Goal: Information Seeking & Learning: Learn about a topic

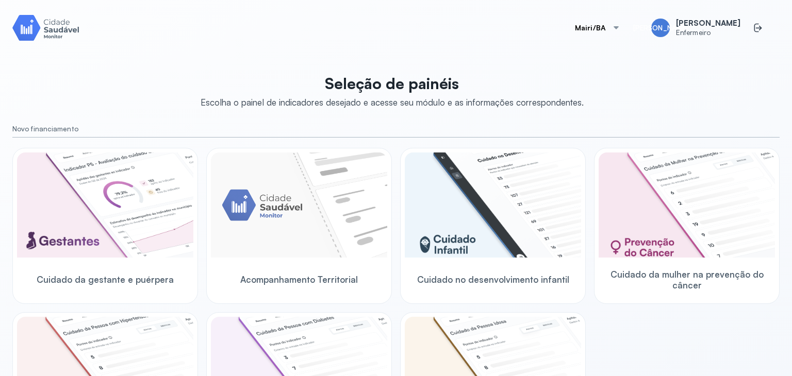
click at [560, 61] on div "Mairi/BA JA Jadna Araujo Enfermeiro Seleção de painéis Escolha o painel de indi…" at bounding box center [395, 188] width 767 height 352
click at [45, 27] on img at bounding box center [45, 27] width 67 height 29
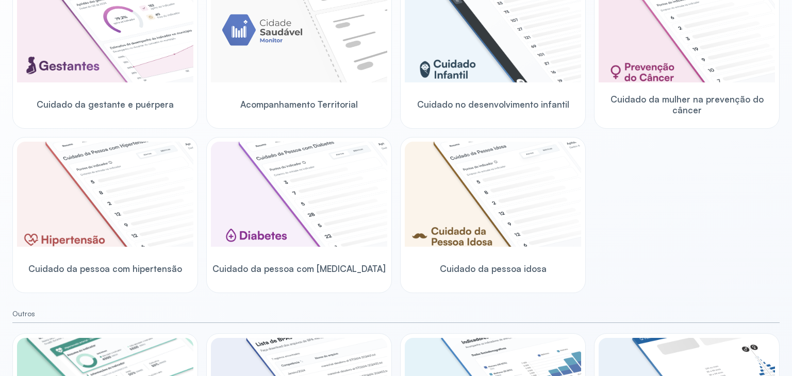
scroll to position [194, 0]
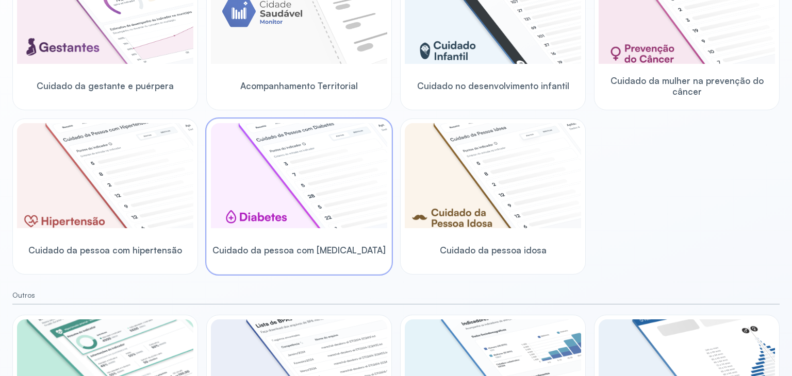
click at [350, 177] on img at bounding box center [299, 175] width 176 height 105
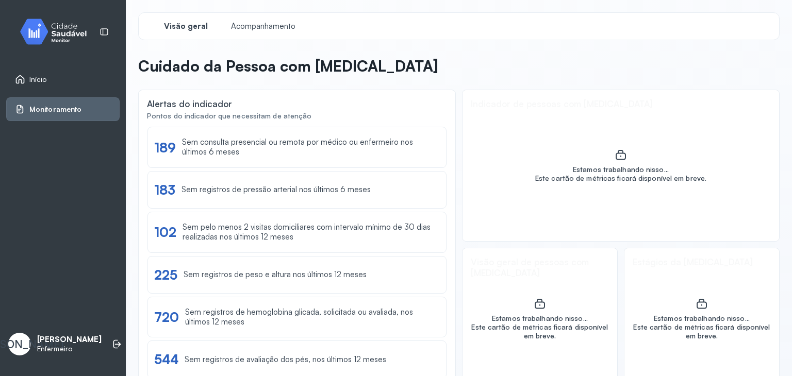
scroll to position [27, 0]
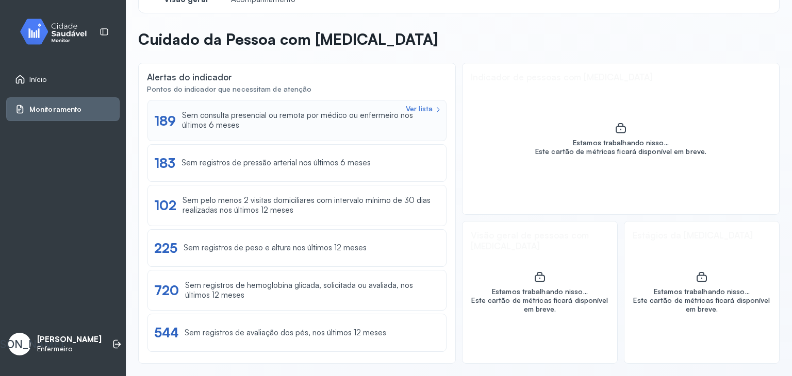
click at [320, 130] on div "Ver lista 189 Sem consulta presencial ou remota por médico ou enfermeiro nos úl…" at bounding box center [296, 120] width 299 height 41
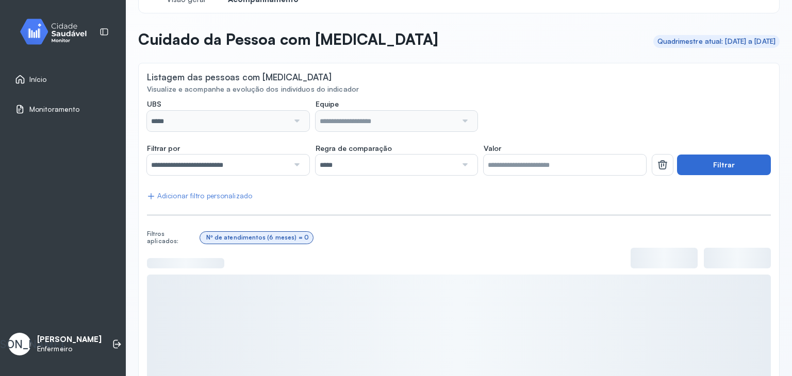
click at [716, 163] on button "Filtrar" at bounding box center [724, 165] width 94 height 21
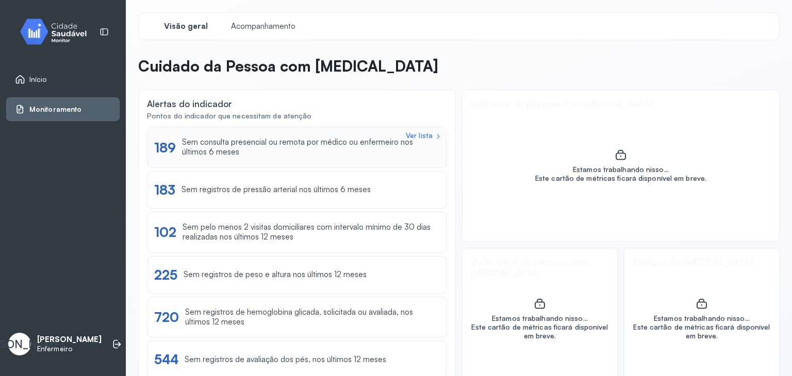
click at [260, 163] on div "Ver lista 189 Sem consulta presencial ou remota por médico ou enfermeiro nos úl…" at bounding box center [296, 147] width 299 height 41
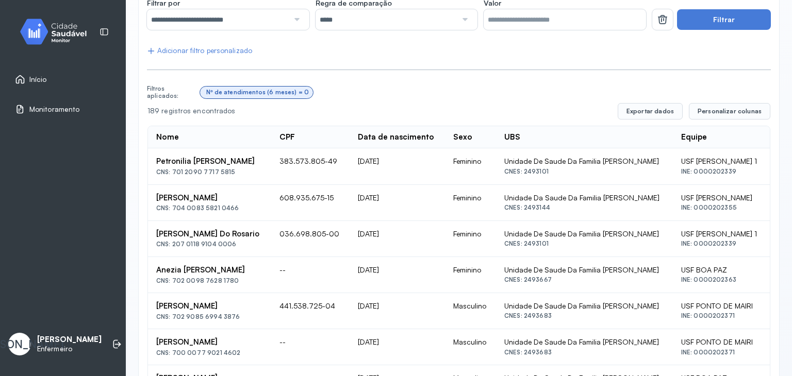
scroll to position [173, 0]
drag, startPoint x: 782, startPoint y: 114, endPoint x: 790, endPoint y: 121, distance: 10.6
click at [790, 121] on div "**********" at bounding box center [459, 188] width 666 height 376
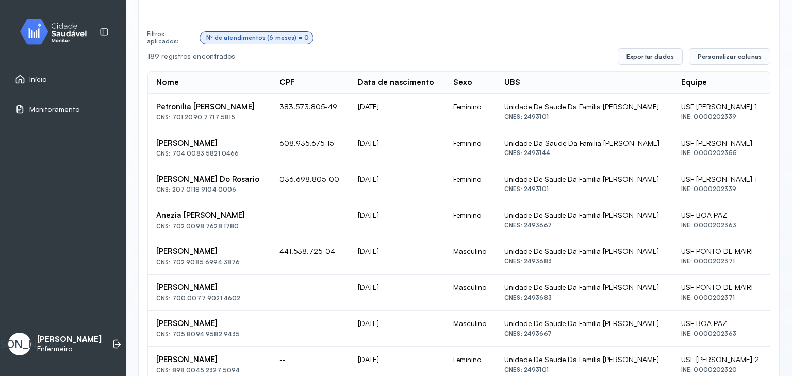
click at [637, 25] on div "**********" at bounding box center [459, 373] width 624 height 948
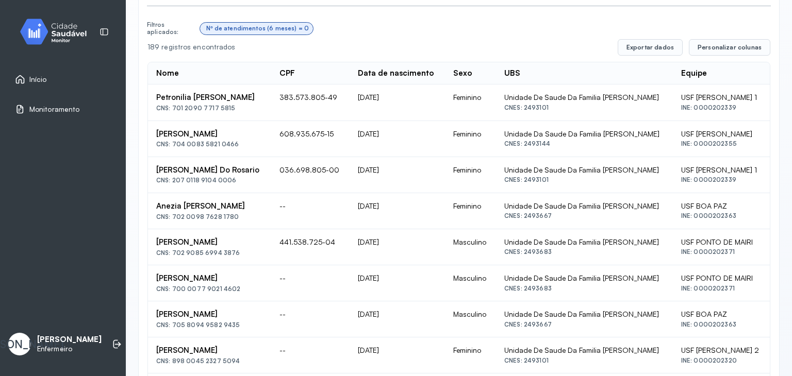
scroll to position [235, 0]
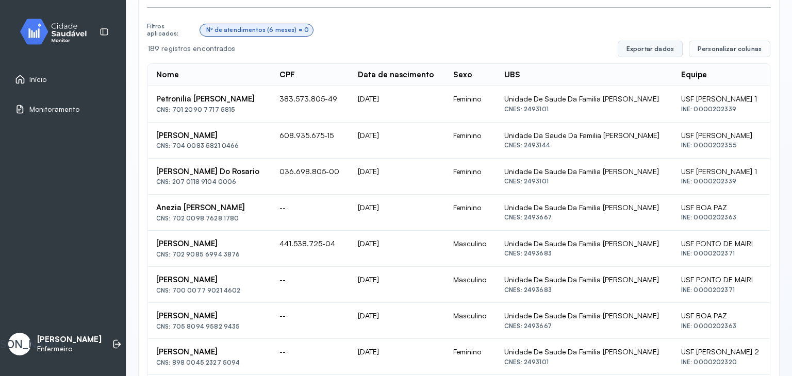
click at [658, 52] on button "Exportar dados" at bounding box center [650, 49] width 65 height 16
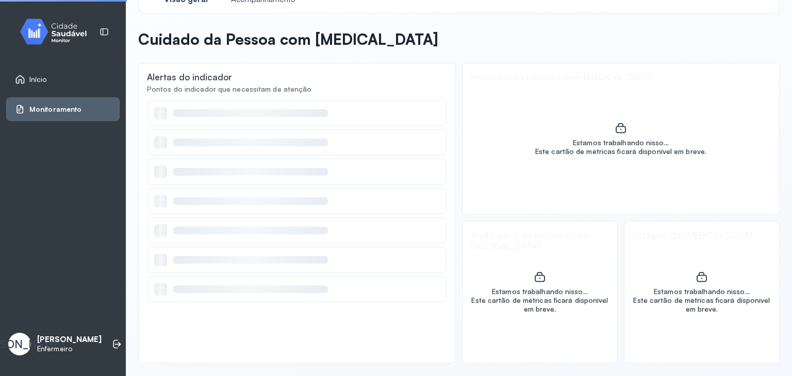
scroll to position [27, 0]
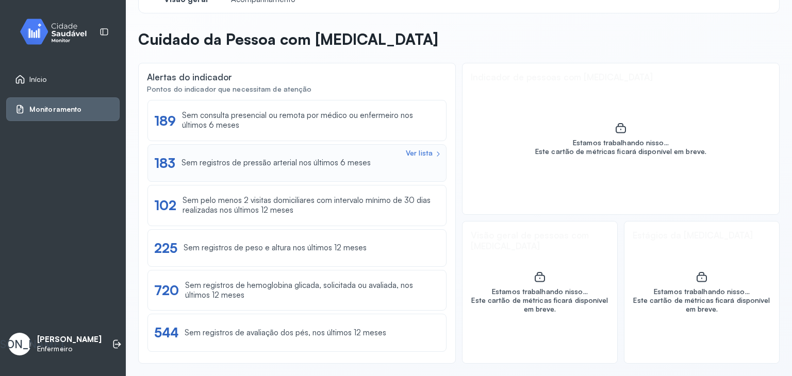
click at [257, 158] on div "Sem registros de pressão arterial nos últimos 6 meses" at bounding box center [275, 163] width 189 height 10
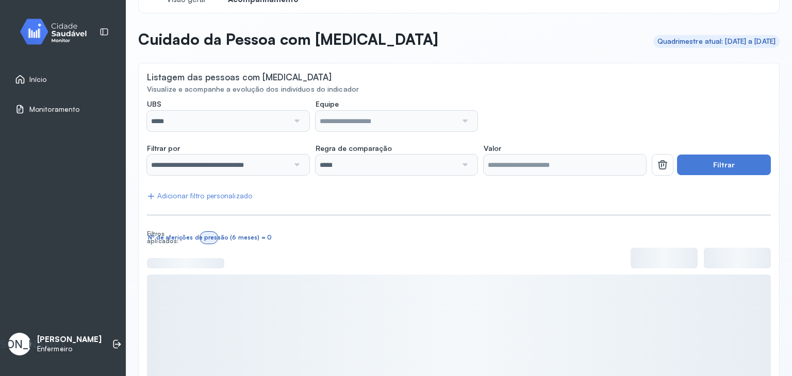
scroll to position [101, 0]
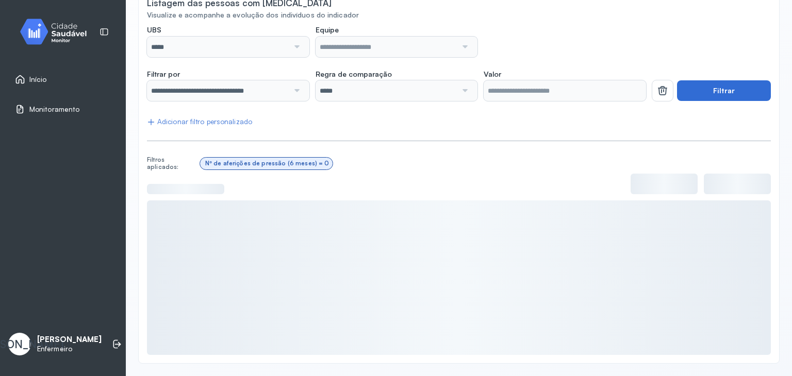
click at [732, 86] on button "Filtrar" at bounding box center [724, 90] width 94 height 21
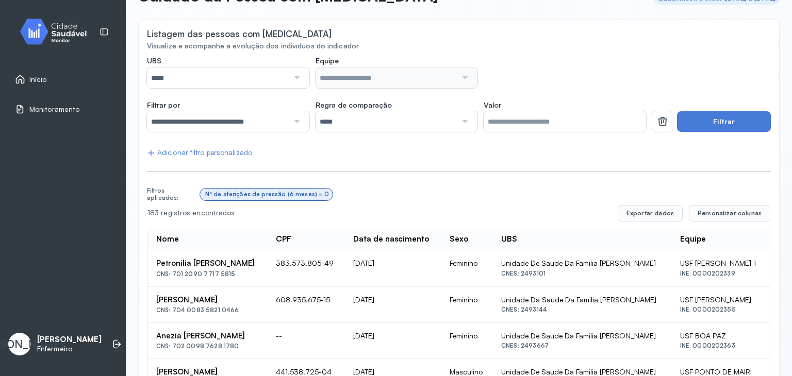
scroll to position [77, 0]
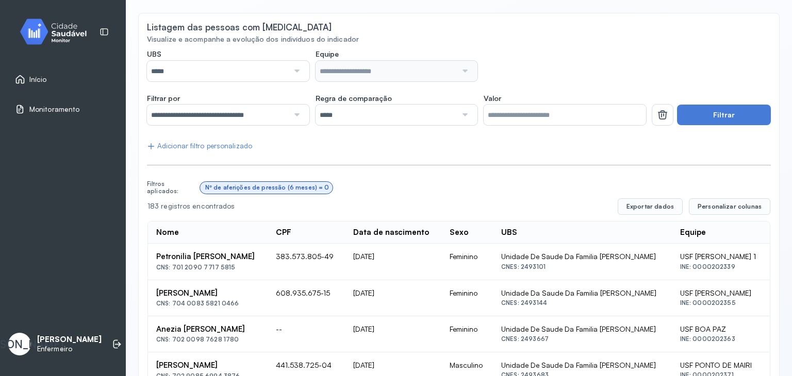
click at [457, 78] on div at bounding box center [464, 71] width 14 height 21
click at [36, 81] on span "Início" at bounding box center [38, 79] width 18 height 9
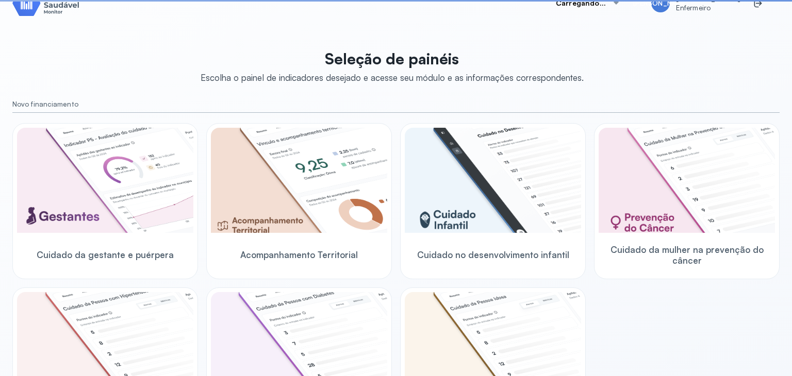
scroll to position [77, 0]
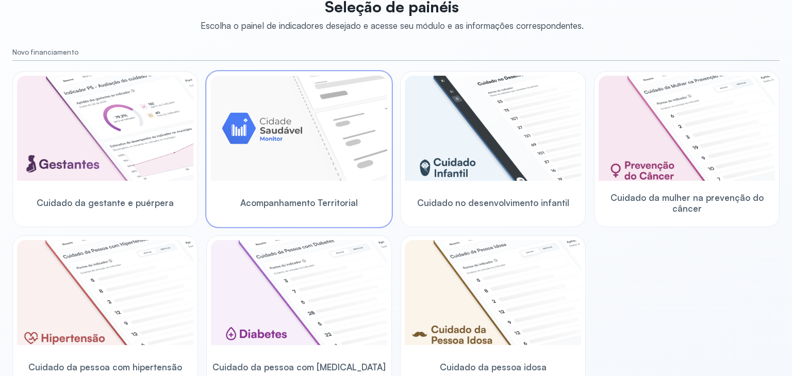
click at [291, 118] on img at bounding box center [299, 128] width 176 height 105
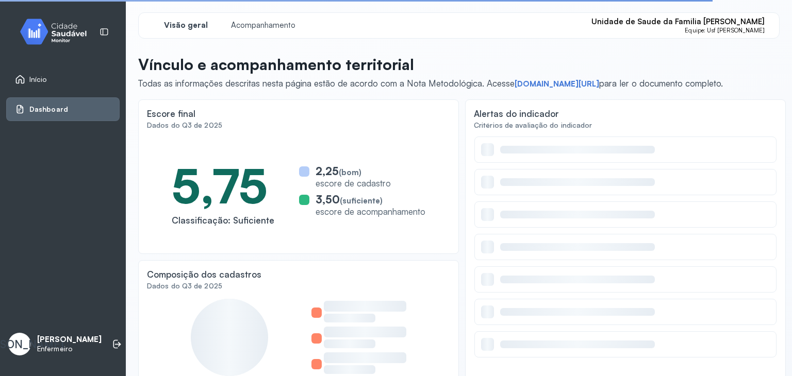
click at [84, 39] on img at bounding box center [57, 31] width 93 height 30
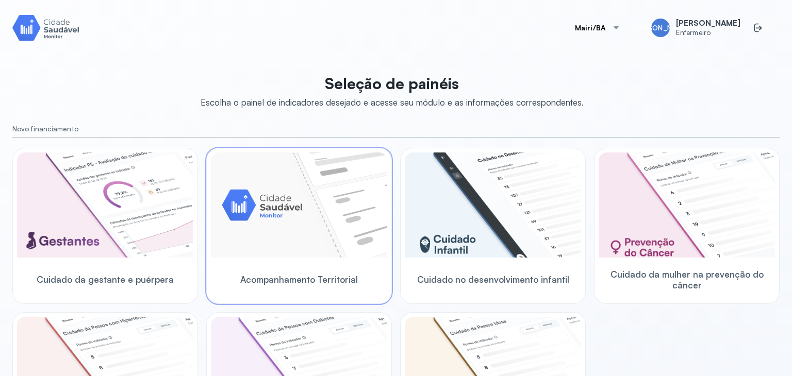
click at [339, 173] on img at bounding box center [299, 205] width 176 height 105
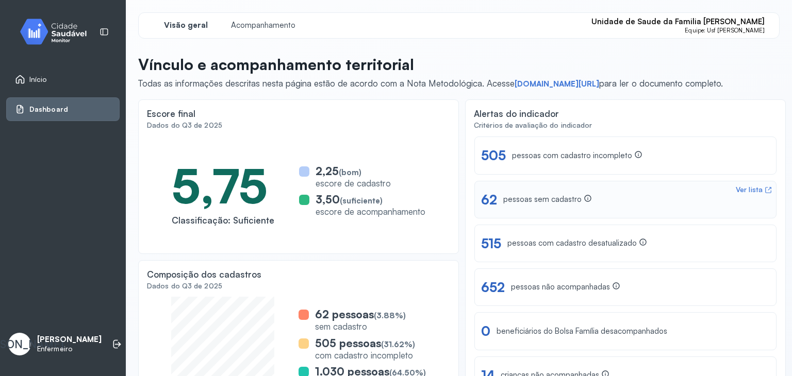
click at [600, 192] on div "Ver lista 62 pessoas sem cadastro" at bounding box center [625, 200] width 289 height 16
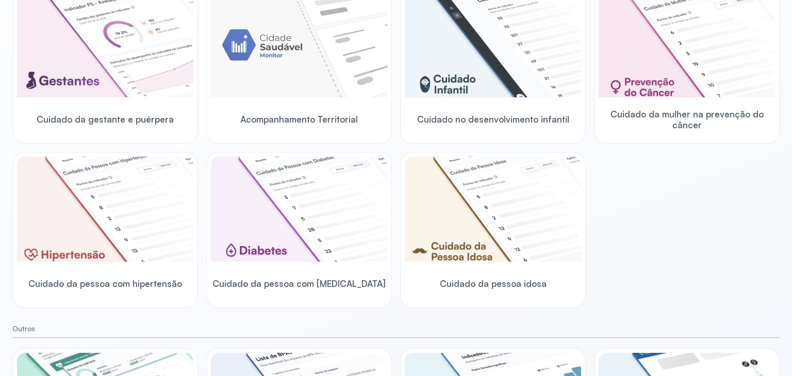
scroll to position [163, 0]
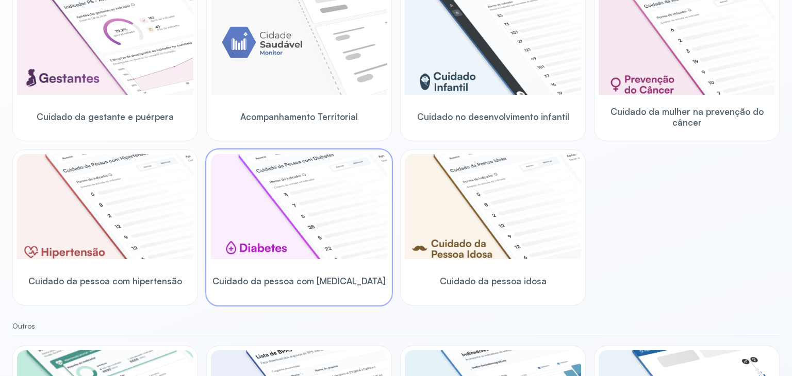
click at [262, 213] on img at bounding box center [299, 206] width 176 height 105
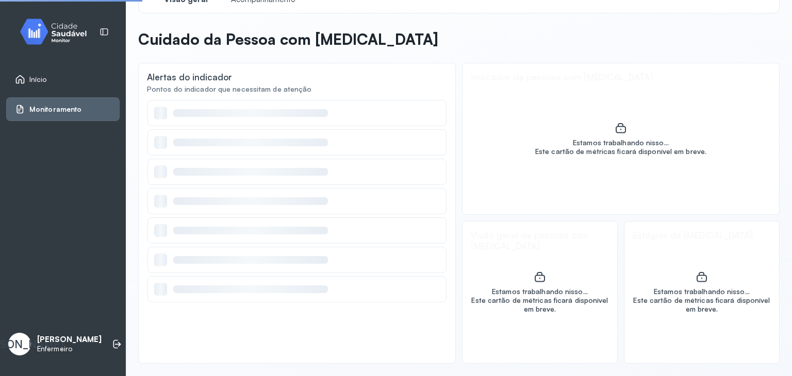
scroll to position [27, 0]
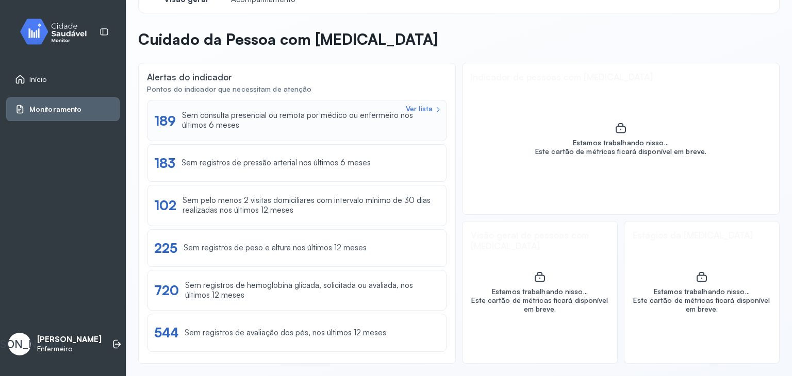
click at [278, 130] on div "Sem consulta presencial ou remota por médico ou enfermeiro nos últimos 6 meses" at bounding box center [311, 121] width 258 height 20
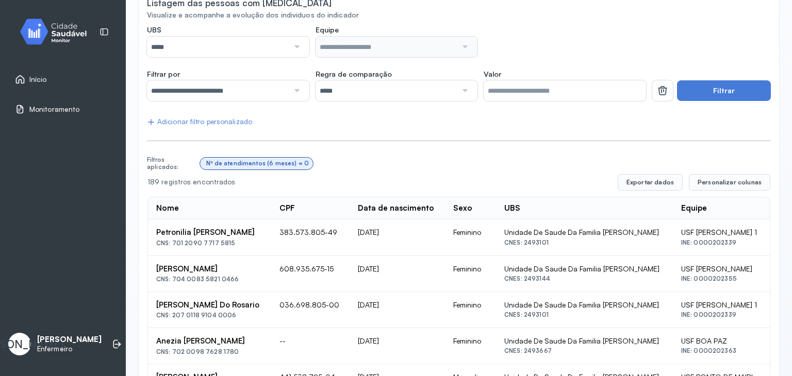
scroll to position [163, 0]
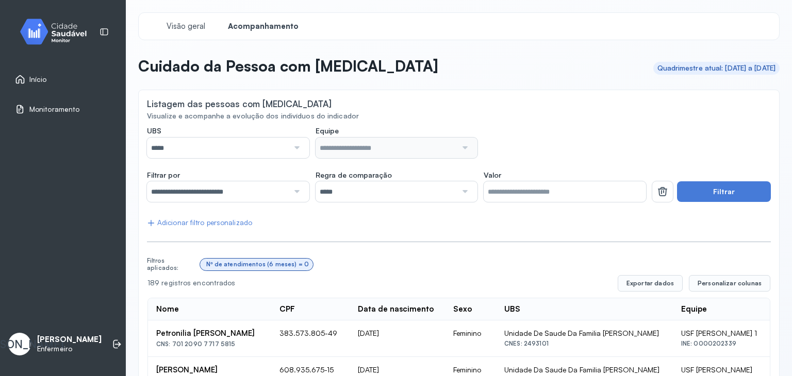
click at [212, 148] on input "*****" at bounding box center [218, 148] width 142 height 21
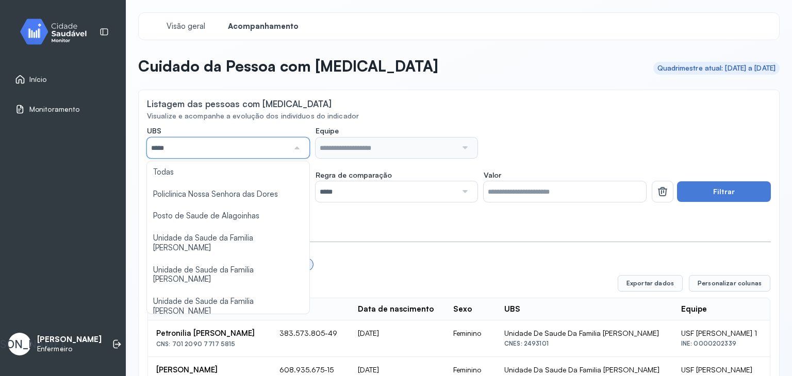
click at [194, 153] on input "*****" at bounding box center [218, 148] width 142 height 21
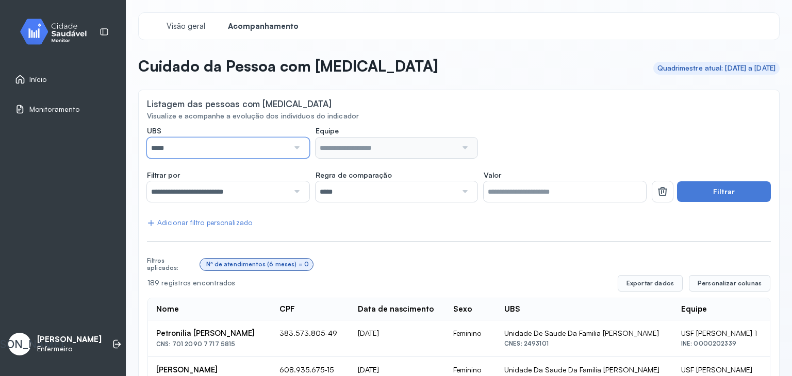
click at [194, 153] on input "*****" at bounding box center [218, 148] width 142 height 21
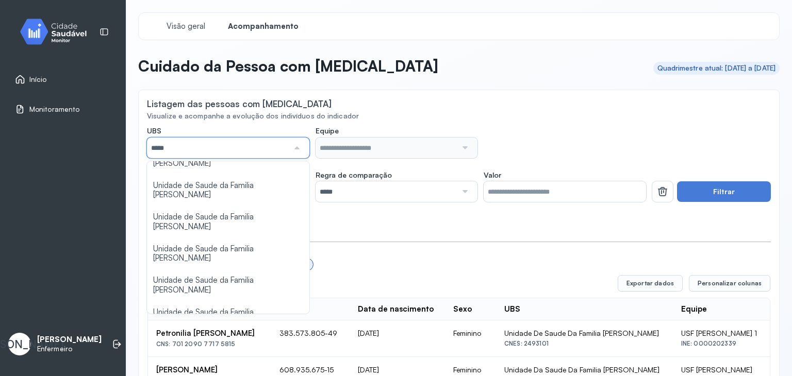
scroll to position [89, 0]
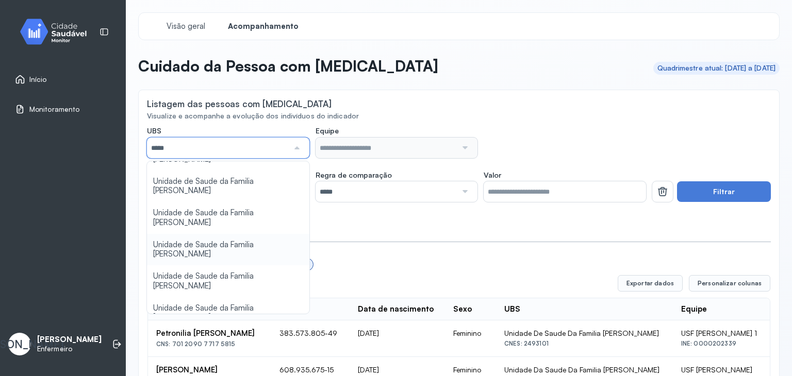
type input "*****"
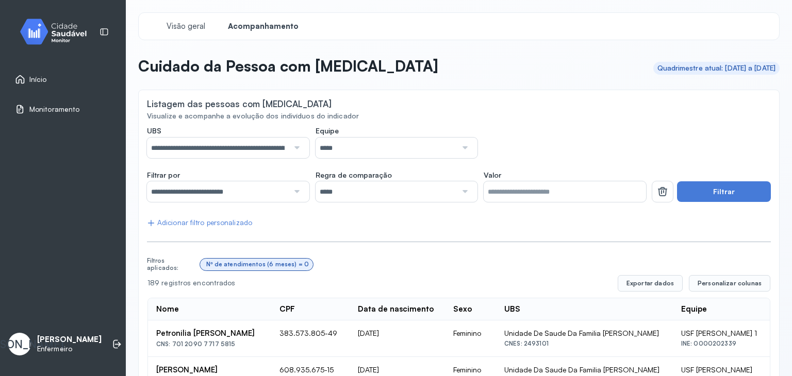
click at [457, 149] on div at bounding box center [464, 148] width 14 height 21
click at [562, 135] on div "**********" at bounding box center [396, 142] width 499 height 32
click at [693, 186] on button "Filtrar" at bounding box center [724, 191] width 94 height 21
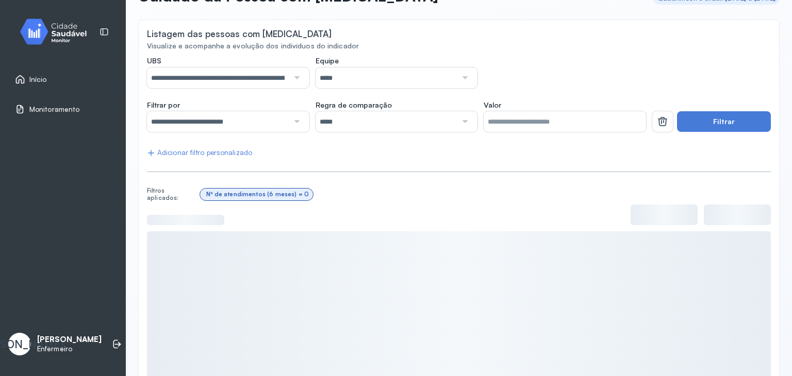
scroll to position [69, 0]
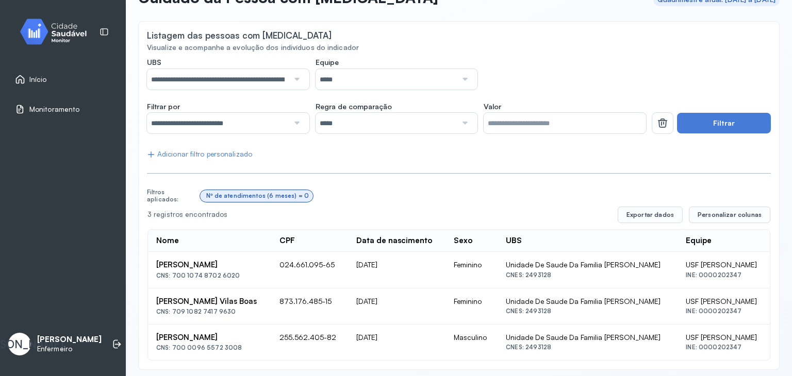
click at [295, 120] on div at bounding box center [296, 123] width 14 height 21
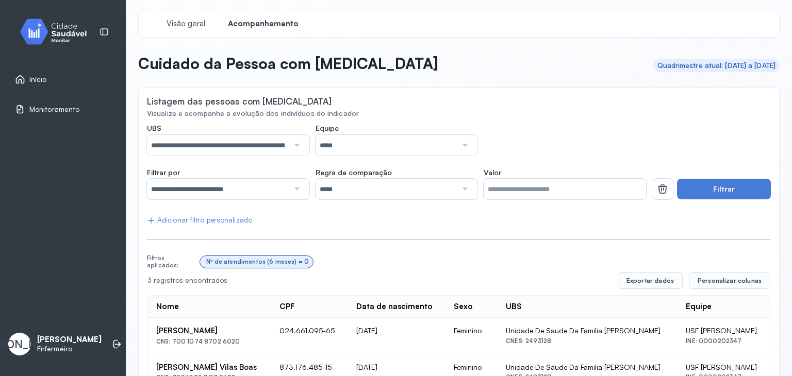
scroll to position [2, 0]
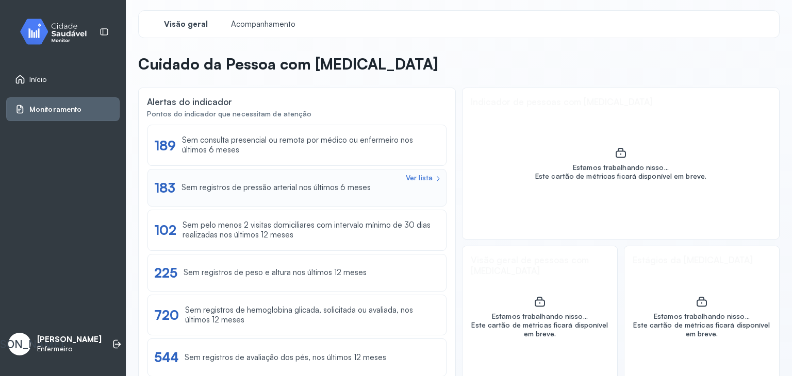
click at [276, 183] on div "Sem registros de pressão arterial nos últimos 6 meses" at bounding box center [275, 188] width 189 height 10
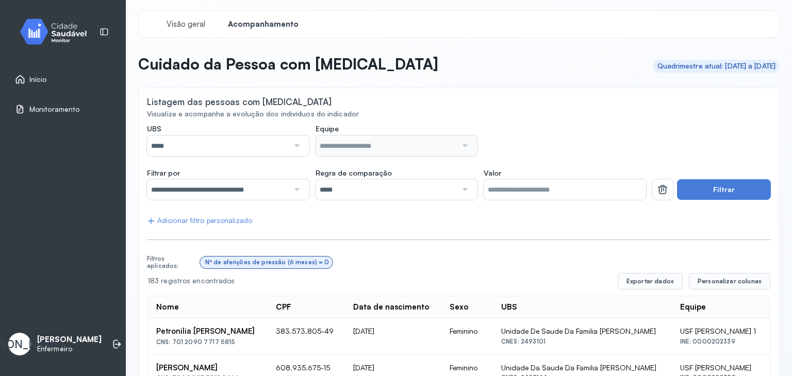
click at [297, 145] on div at bounding box center [296, 146] width 14 height 21
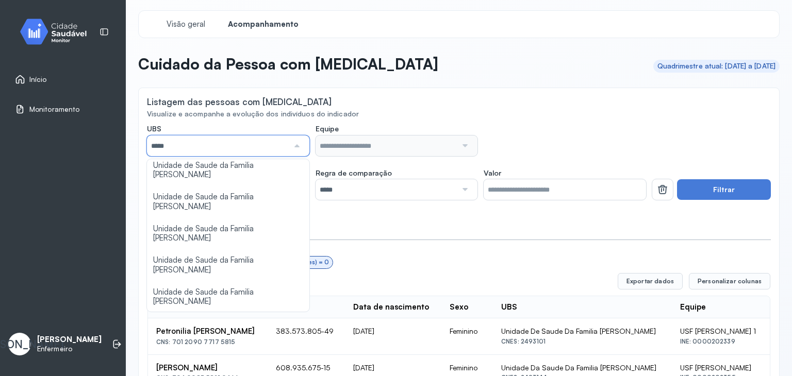
scroll to position [103, 0]
type input "*****"
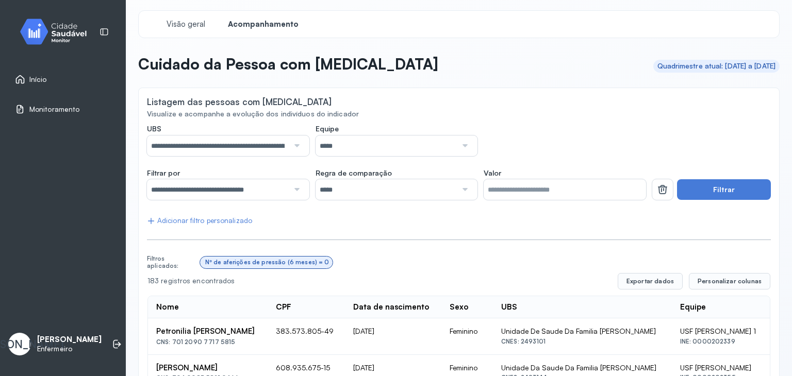
click at [713, 192] on button "Filtrar" at bounding box center [724, 189] width 94 height 21
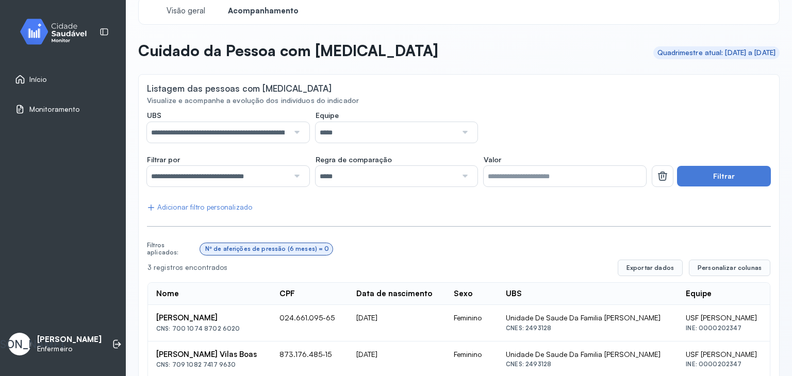
scroll to position [16, 0]
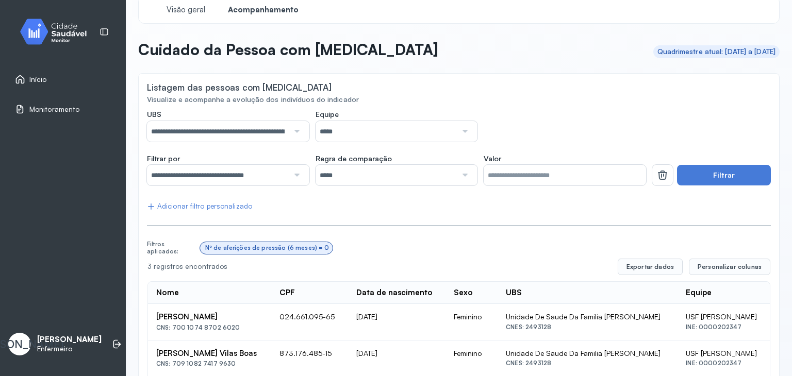
click at [461, 174] on div at bounding box center [464, 175] width 14 height 21
click at [279, 166] on input "**********" at bounding box center [218, 175] width 142 height 21
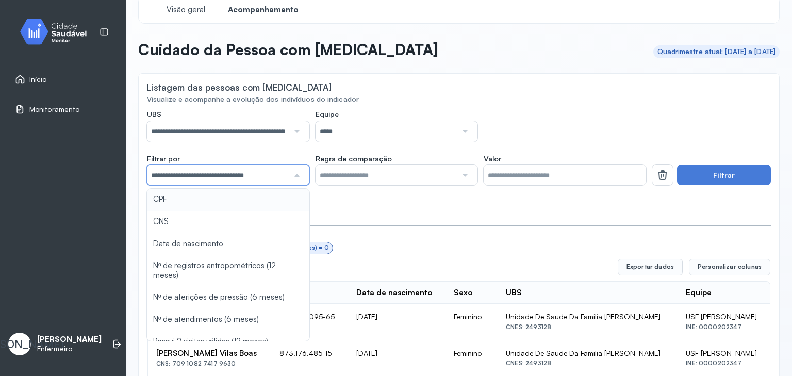
click at [279, 166] on input "**********" at bounding box center [218, 175] width 142 height 21
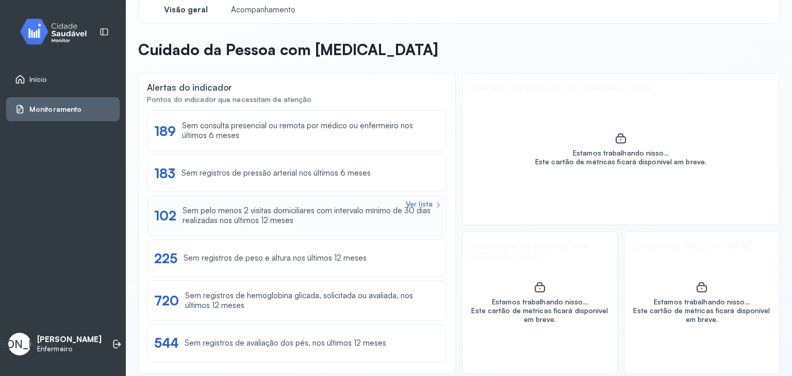
click at [235, 201] on div "Ver lista 102 Sem pelo menos 2 visitas domiciliares com intervalo mínimo de 30 …" at bounding box center [296, 215] width 299 height 41
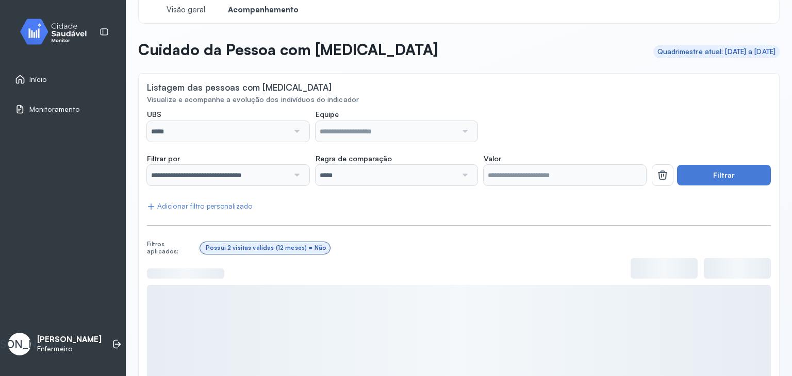
click at [291, 135] on div at bounding box center [296, 131] width 14 height 21
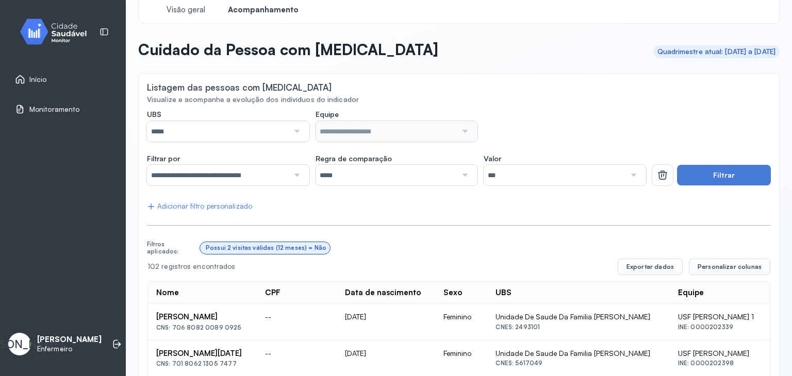
click at [291, 135] on div at bounding box center [296, 131] width 14 height 21
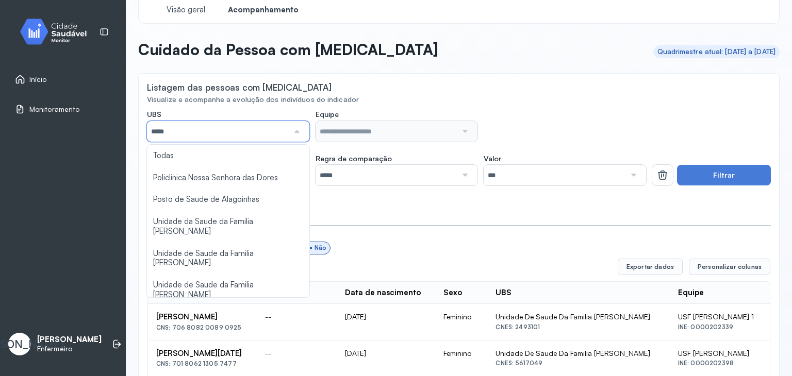
scroll to position [103, 0]
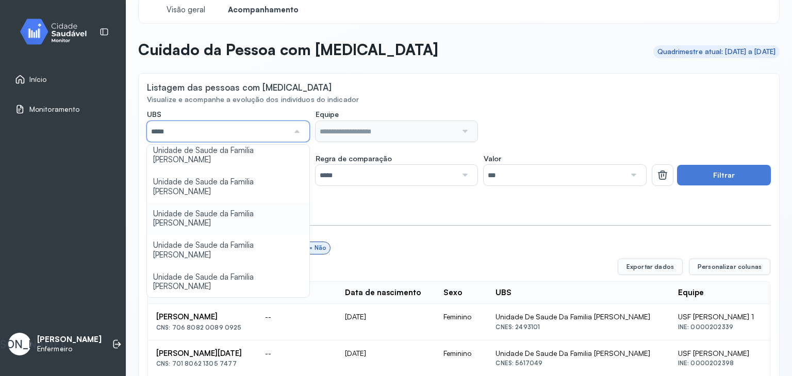
type input "*****"
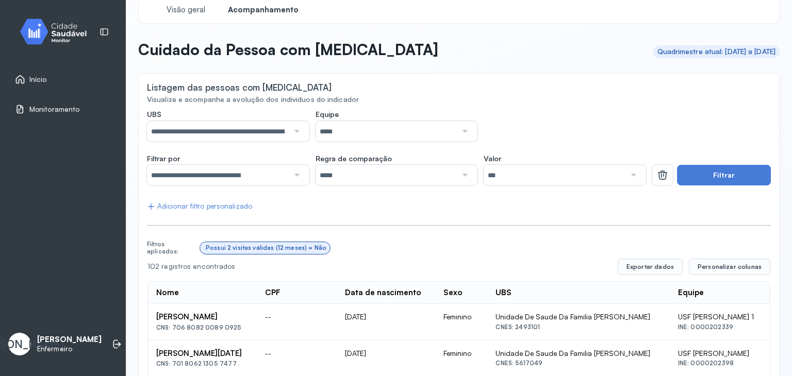
click at [721, 171] on button "Filtrar" at bounding box center [724, 175] width 94 height 21
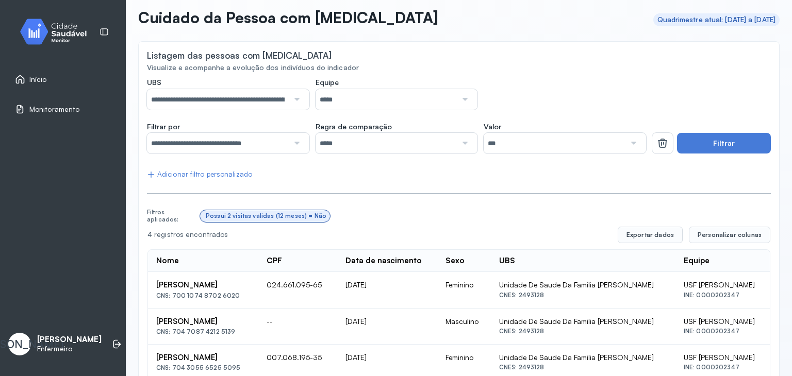
scroll to position [0, 0]
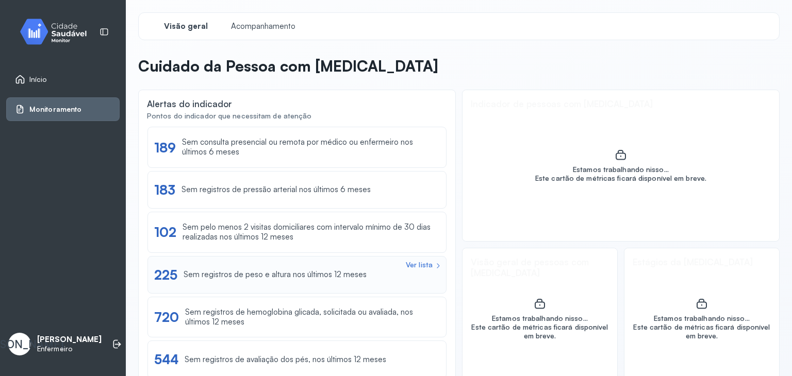
click at [298, 280] on div "Ver lista 225 Sem registros de peso e altura nos últimos 12 meses" at bounding box center [297, 275] width 286 height 16
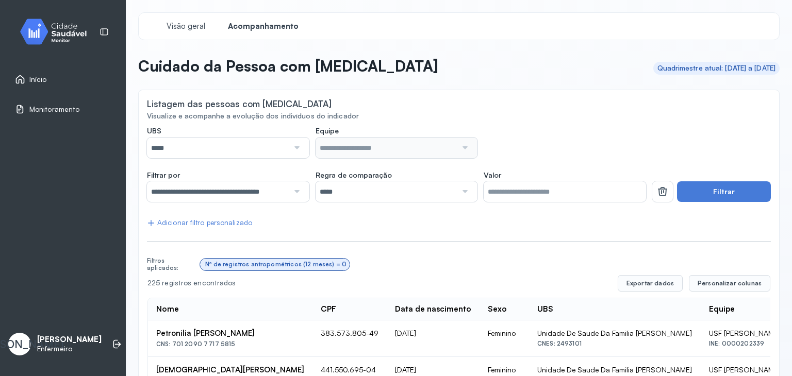
click at [295, 152] on div at bounding box center [296, 148] width 14 height 21
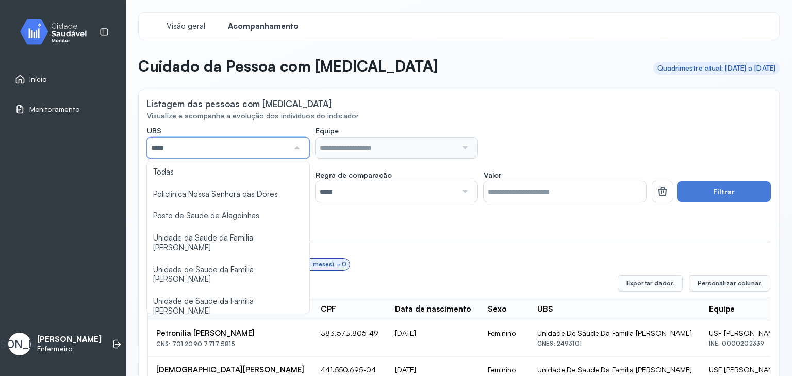
scroll to position [103, 0]
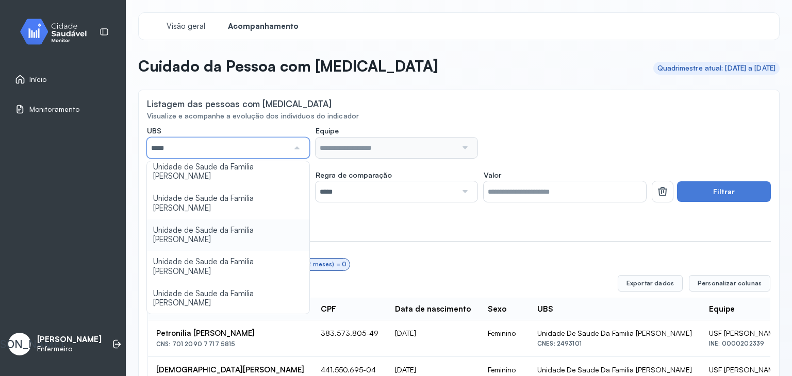
type input "*****"
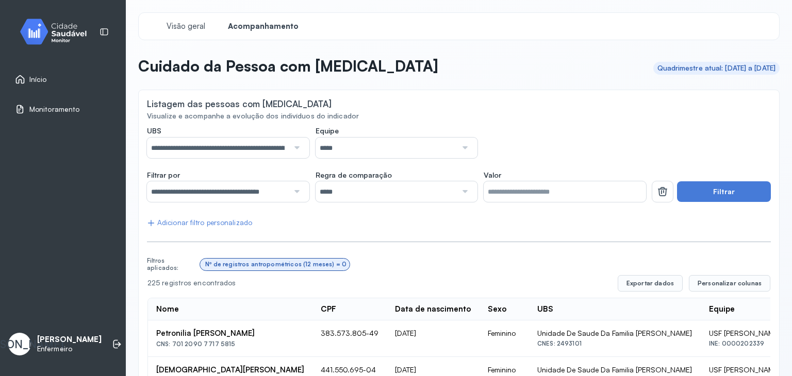
click at [740, 180] on div "Filtrar" at bounding box center [711, 187] width 119 height 32
click at [736, 186] on button "Filtrar" at bounding box center [724, 191] width 94 height 21
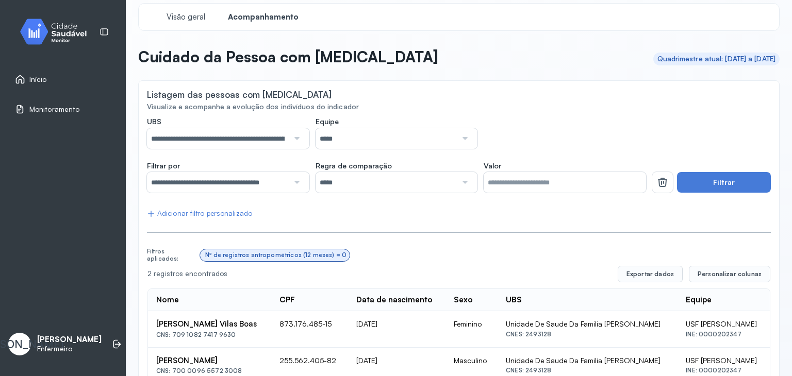
scroll to position [0, 0]
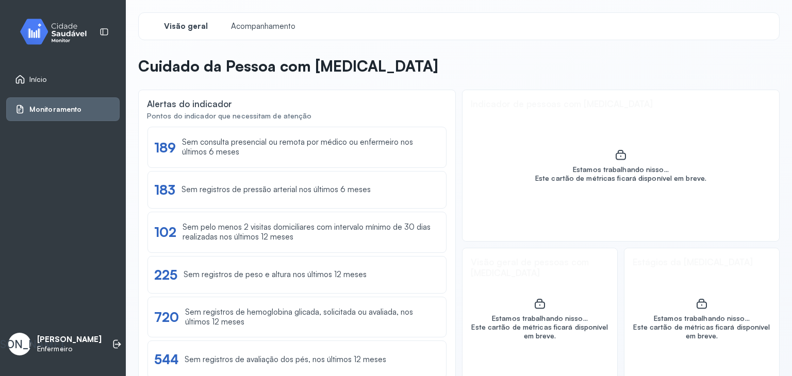
scroll to position [27, 0]
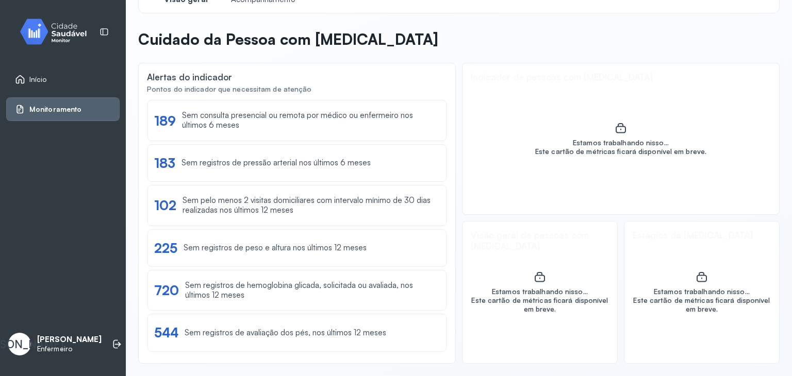
click at [89, 103] on div "Monitoramento" at bounding box center [62, 109] width 113 height 24
click at [48, 82] on link "Início" at bounding box center [63, 79] width 96 height 10
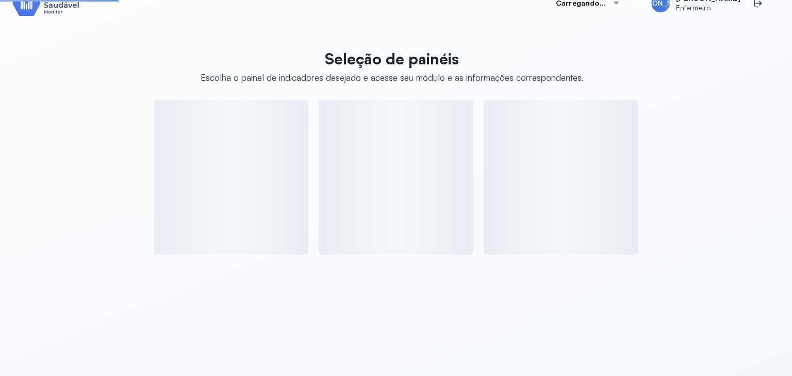
scroll to position [27, 0]
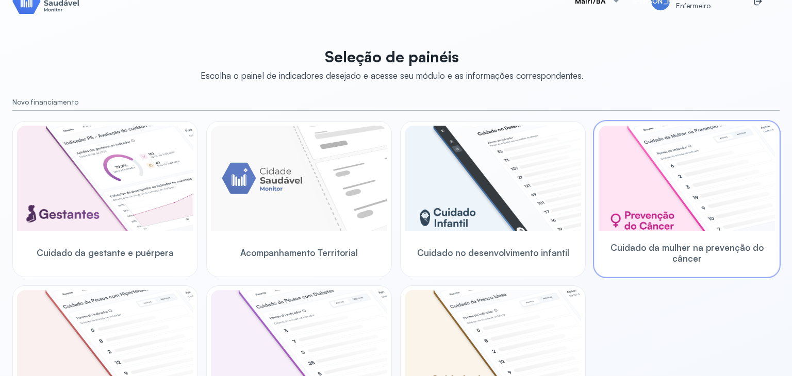
click at [714, 161] on img at bounding box center [686, 178] width 176 height 105
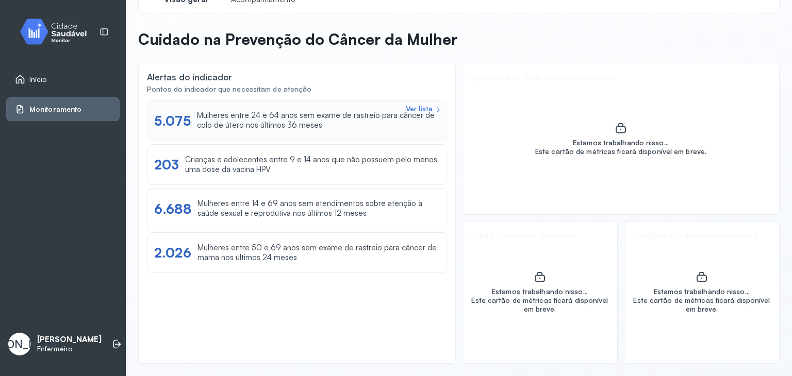
click at [311, 122] on div "Mulheres entre 24 e 64 anos sem exame de rastreio para câncer de colo de útero …" at bounding box center [318, 121] width 243 height 20
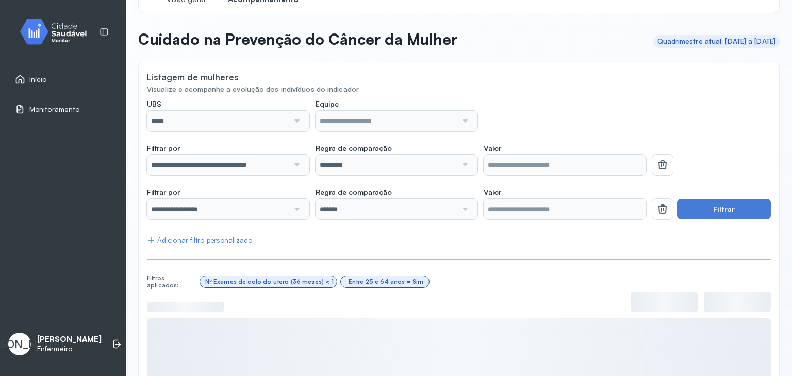
click at [296, 120] on div at bounding box center [296, 121] width 14 height 21
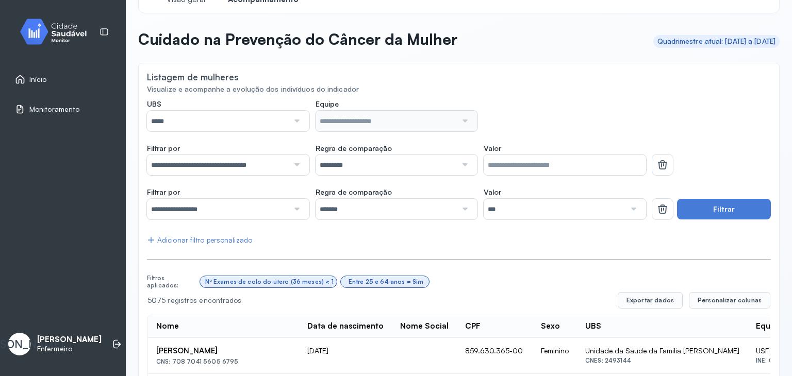
click at [296, 120] on div at bounding box center [296, 121] width 14 height 21
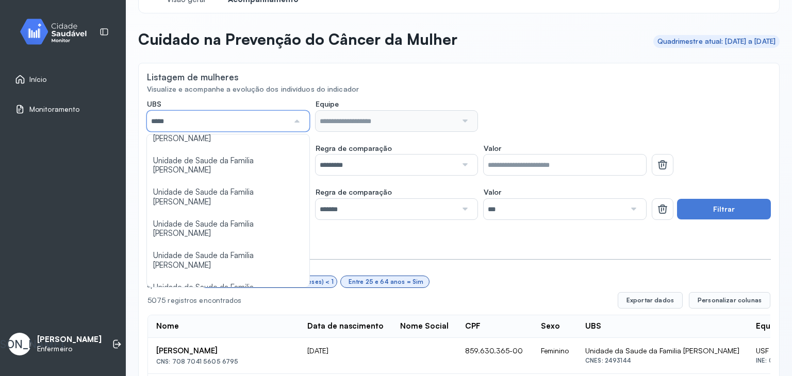
scroll to position [103, 0]
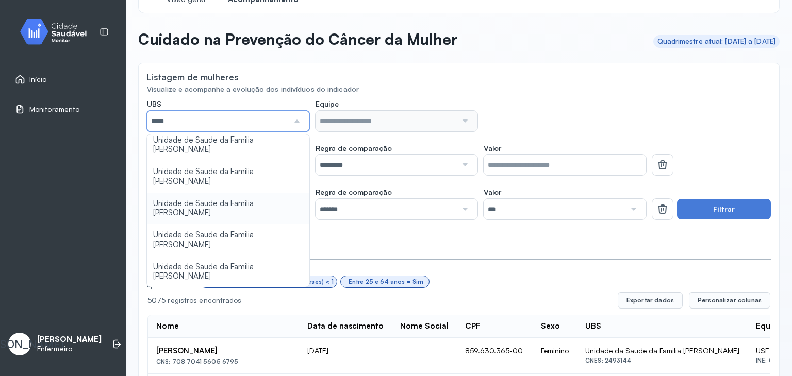
type input "*****"
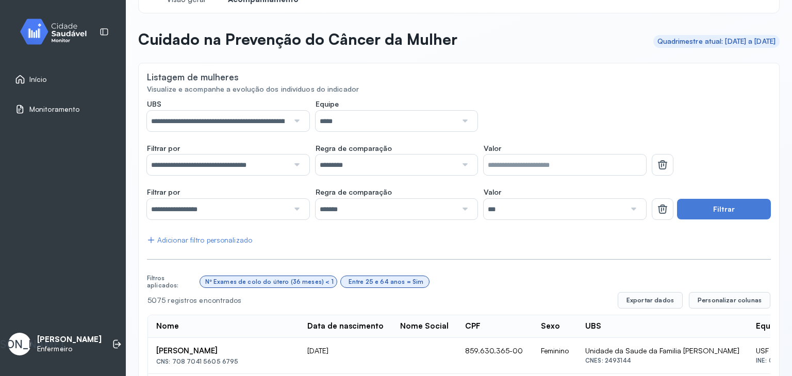
click at [713, 207] on button "Filtrar" at bounding box center [724, 209] width 94 height 21
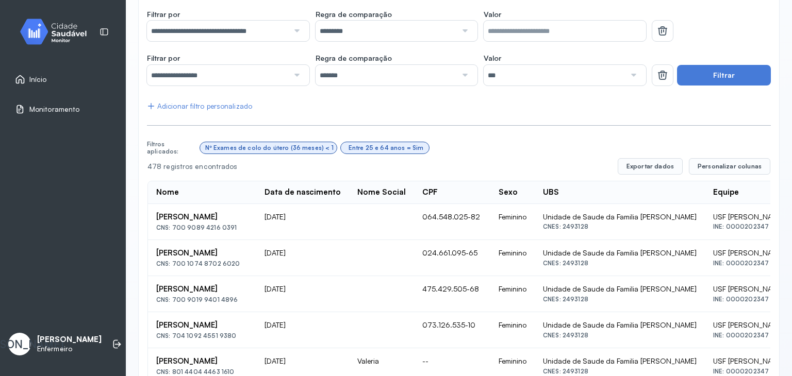
scroll to position [0, 0]
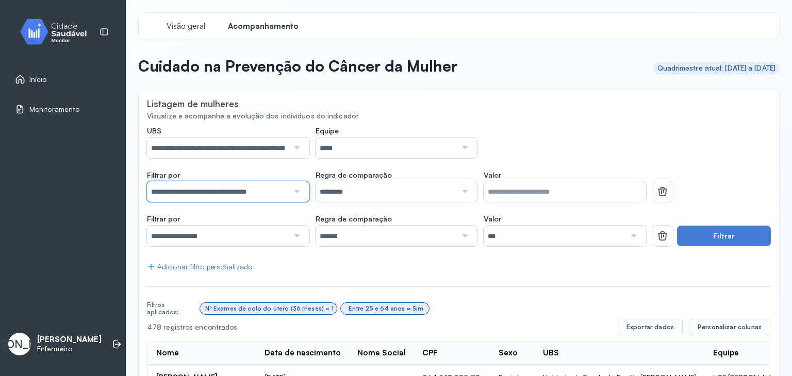
click at [250, 198] on input "**********" at bounding box center [218, 191] width 142 height 21
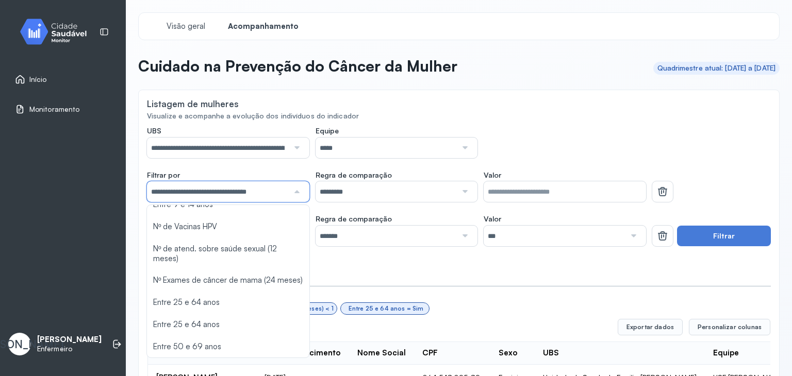
scroll to position [109, 0]
type input "*******"
type input "*"
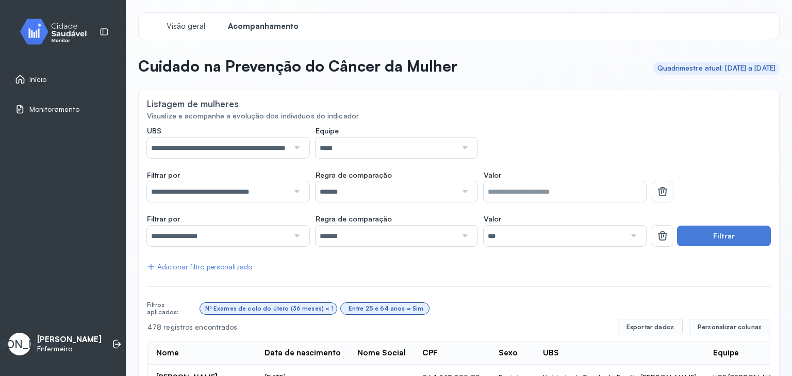
click at [713, 230] on button "Filtrar" at bounding box center [724, 236] width 94 height 21
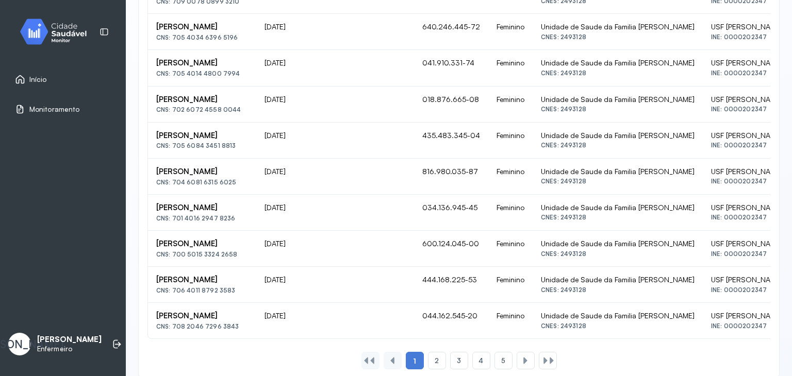
scroll to position [757, 0]
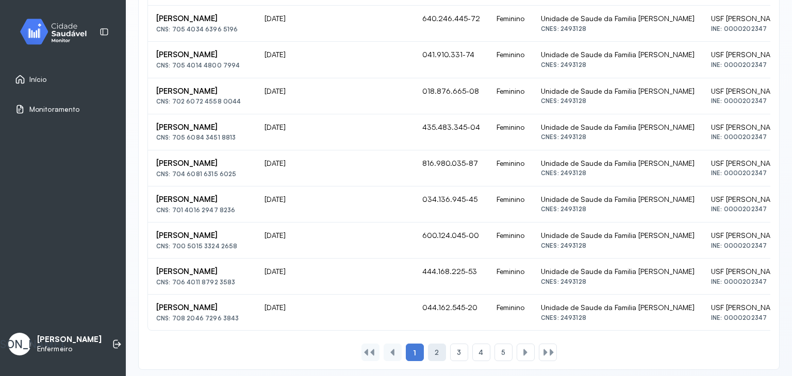
click at [435, 357] on span "2" at bounding box center [437, 352] width 4 height 9
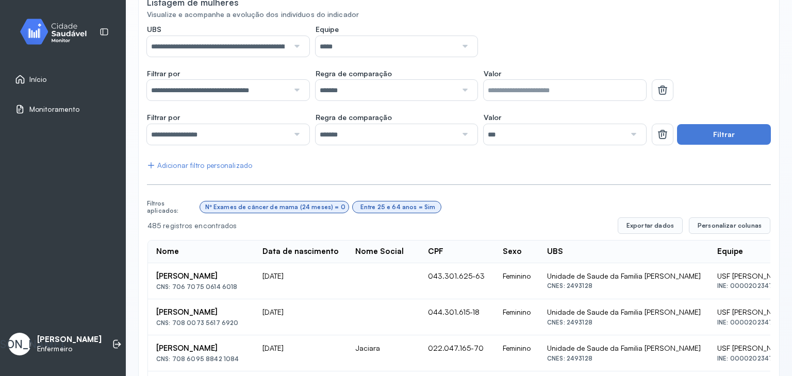
scroll to position [75, 0]
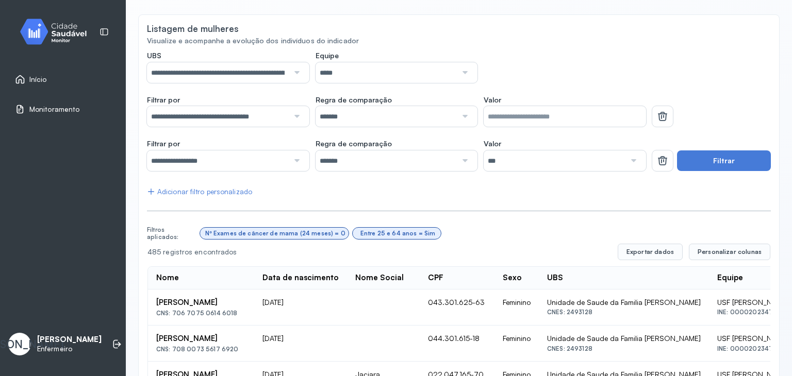
click at [43, 108] on span "Monitoramento" at bounding box center [54, 109] width 50 height 9
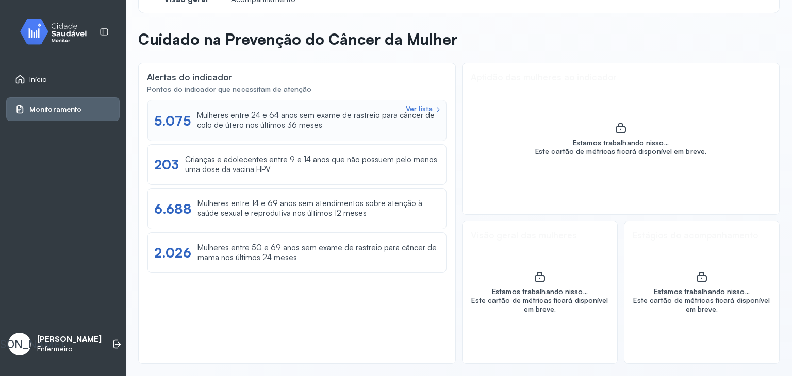
click at [278, 128] on div "Mulheres entre 24 e 64 anos sem exame de rastreio para câncer de colo de útero …" at bounding box center [318, 121] width 243 height 20
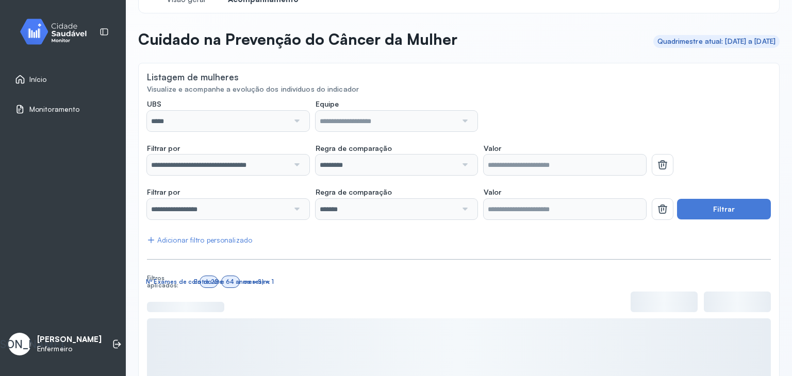
scroll to position [75, 0]
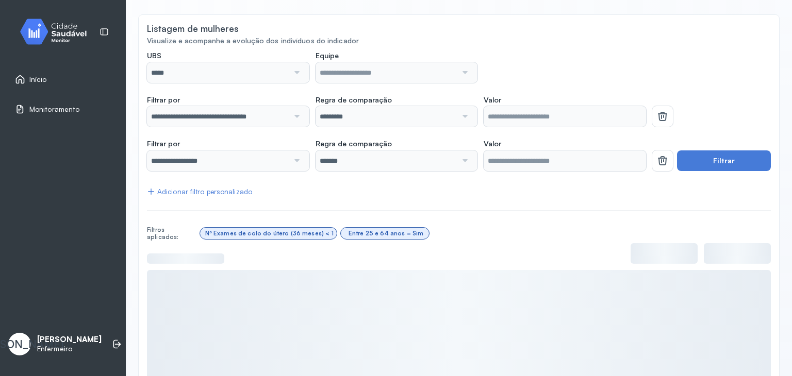
click at [297, 70] on div at bounding box center [296, 72] width 14 height 21
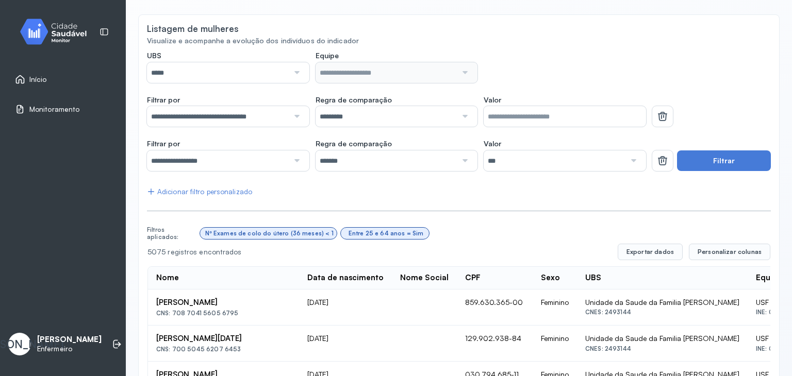
click at [297, 70] on div at bounding box center [296, 72] width 14 height 21
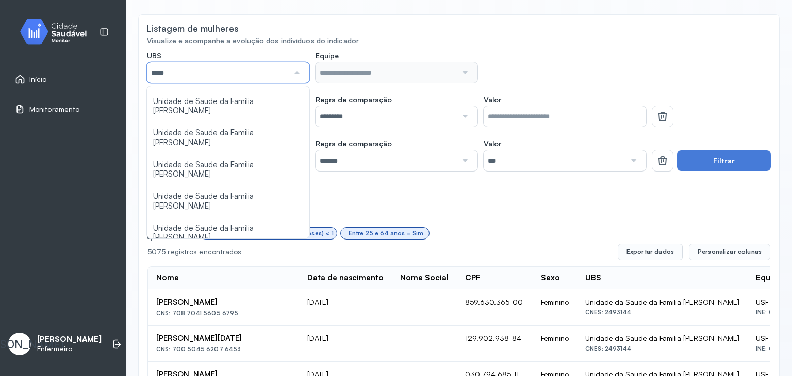
scroll to position [103, 0]
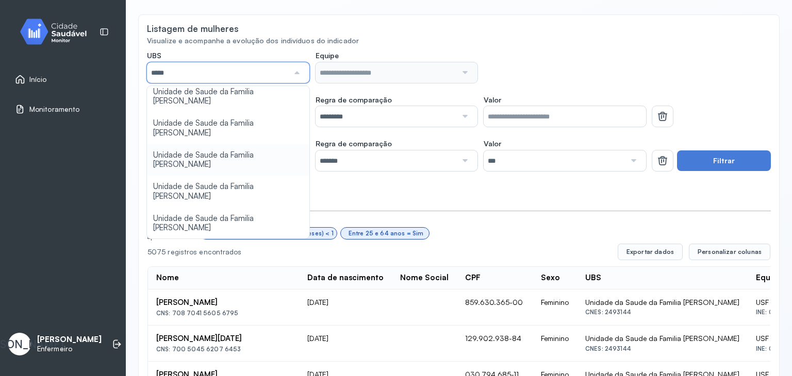
type input "*****"
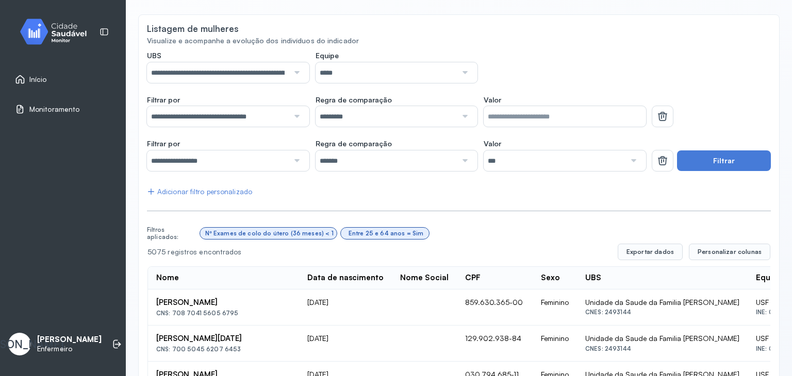
click at [724, 151] on button "Filtrar" at bounding box center [724, 161] width 94 height 21
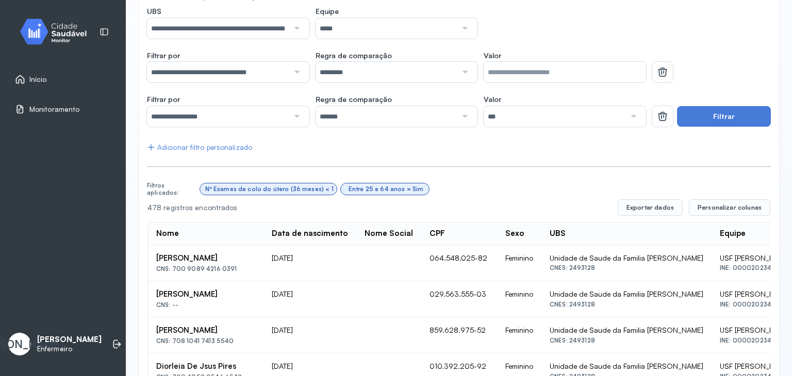
scroll to position [115, 0]
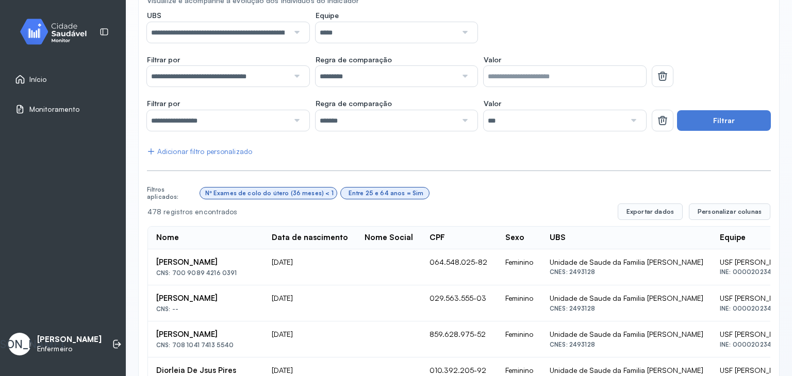
click at [461, 29] on div at bounding box center [464, 32] width 14 height 21
click at [553, 19] on div "**********" at bounding box center [396, 27] width 499 height 32
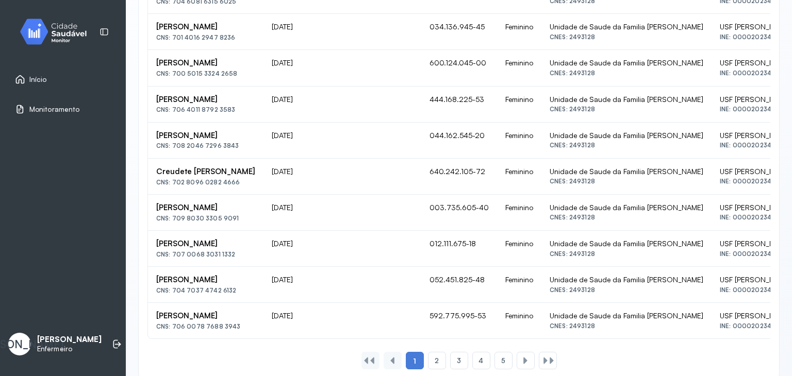
scroll to position [769, 0]
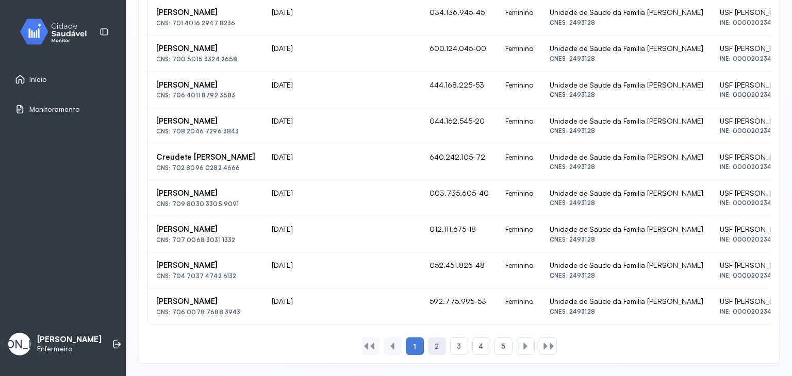
click at [435, 344] on span "2" at bounding box center [437, 346] width 4 height 9
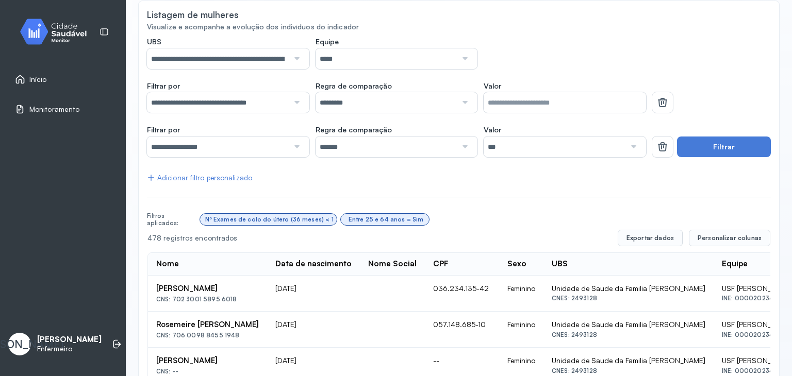
scroll to position [81, 0]
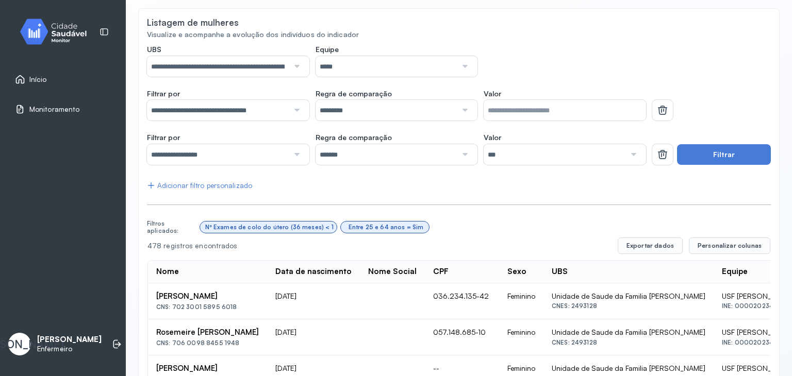
click at [64, 101] on div "Monitoramento" at bounding box center [62, 109] width 113 height 24
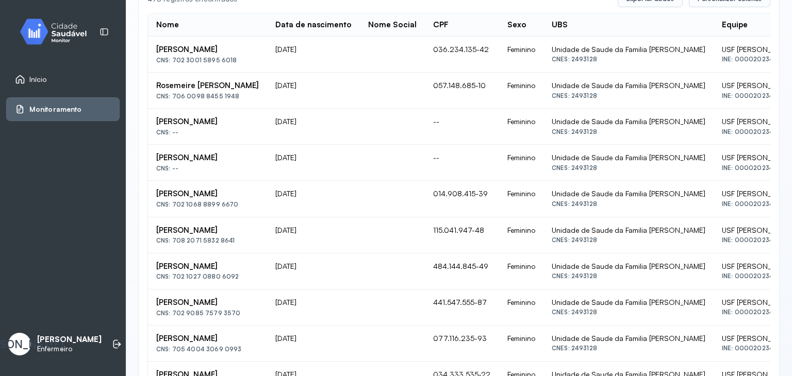
scroll to position [367, 0]
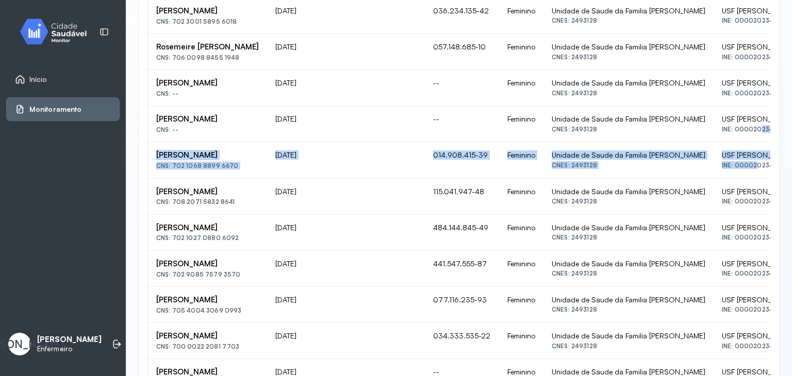
drag, startPoint x: 779, startPoint y: 163, endPoint x: 783, endPoint y: 124, distance: 39.4
click at [783, 124] on div "**********" at bounding box center [459, 202] width 666 height 1139
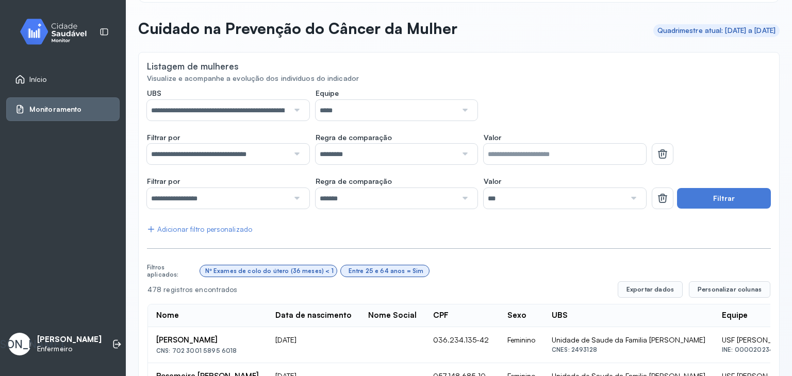
click at [289, 155] on div at bounding box center [296, 154] width 14 height 21
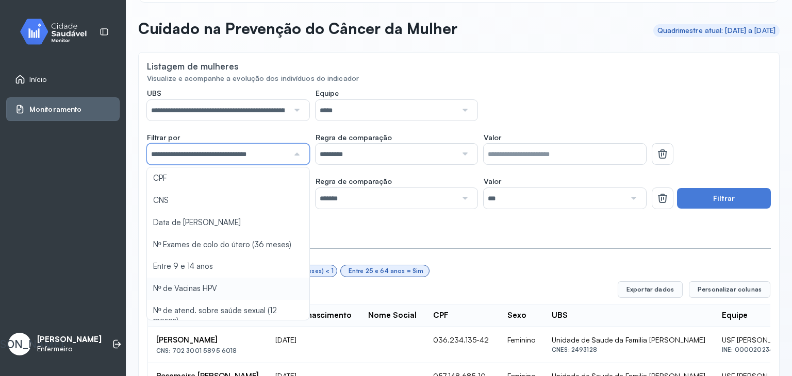
type input "*******"
type input "*"
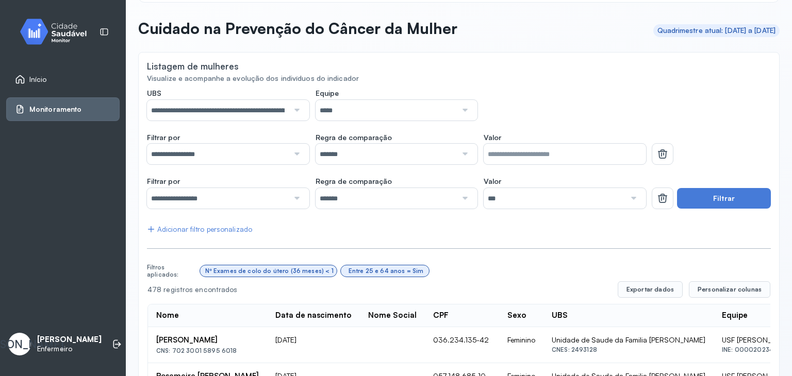
click at [755, 197] on button "Filtrar" at bounding box center [724, 198] width 94 height 21
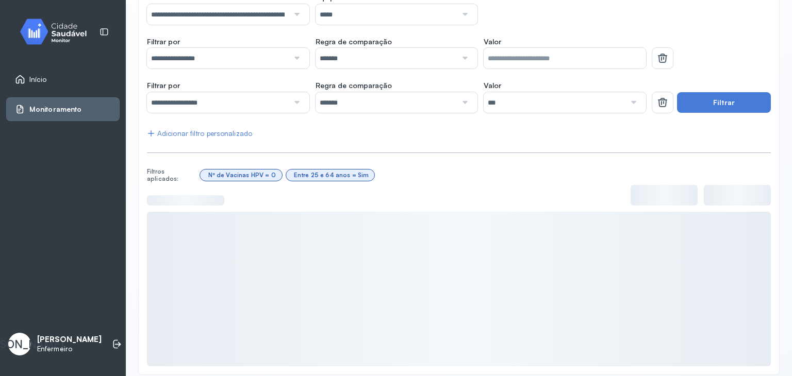
scroll to position [144, 0]
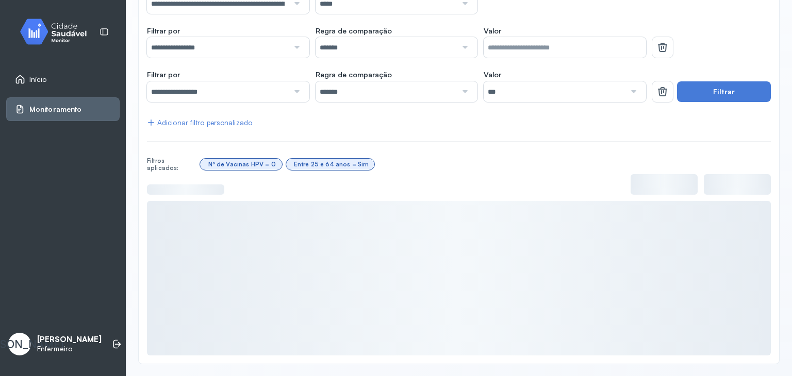
click at [290, 92] on div at bounding box center [296, 91] width 14 height 21
click at [208, 208] on div "**********" at bounding box center [459, 169] width 624 height 374
click at [712, 81] on button "Filtrar" at bounding box center [724, 91] width 94 height 21
click at [739, 100] on button "Filtrar" at bounding box center [724, 91] width 94 height 21
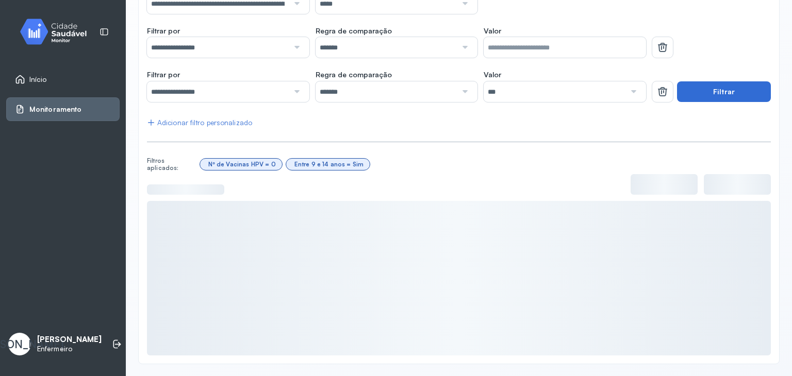
drag, startPoint x: 756, startPoint y: 111, endPoint x: 735, endPoint y: 90, distance: 30.6
click at [735, 90] on div "**********" at bounding box center [459, 169] width 624 height 374
click at [735, 90] on button "Filtrar" at bounding box center [724, 91] width 94 height 21
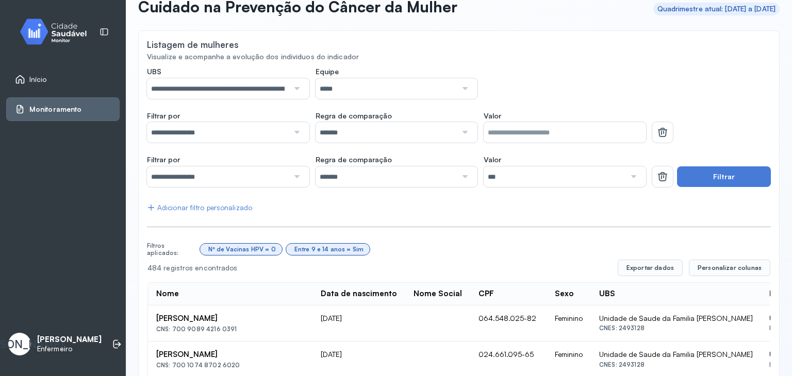
scroll to position [60, 0]
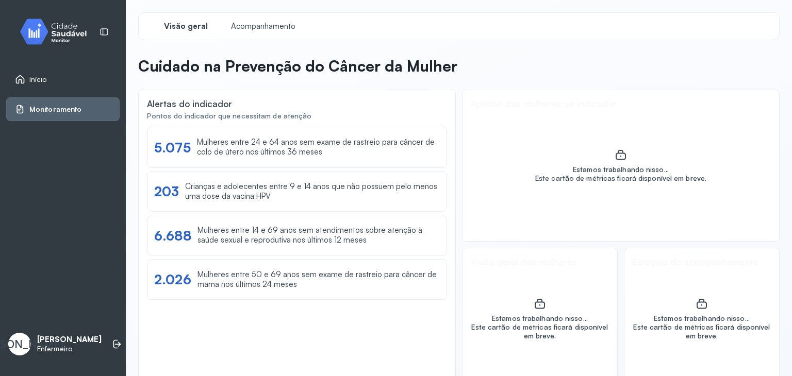
click at [41, 81] on span "Início" at bounding box center [38, 79] width 18 height 9
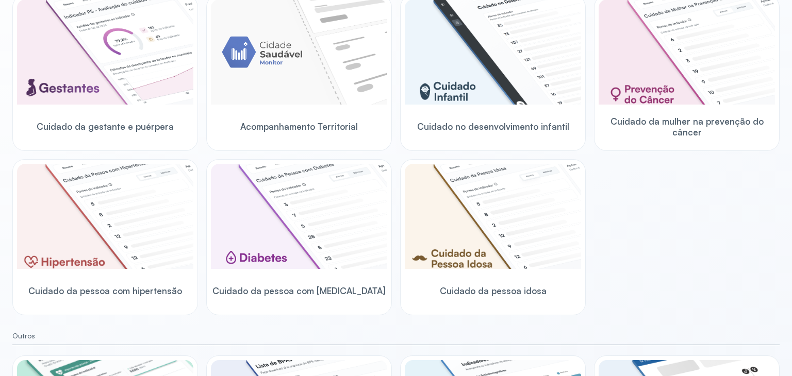
scroll to position [154, 0]
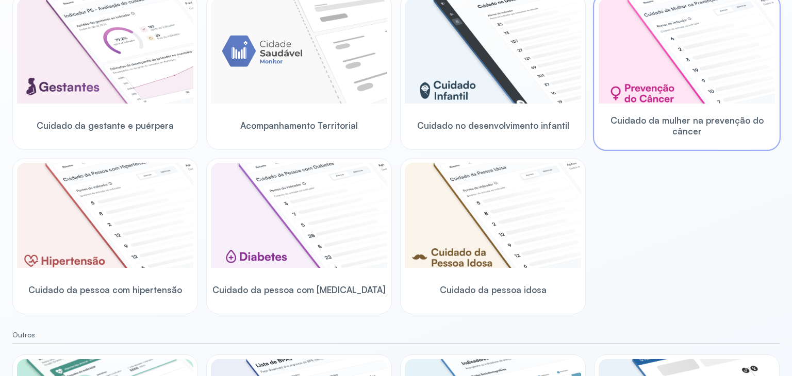
click at [687, 62] on img at bounding box center [686, 50] width 176 height 105
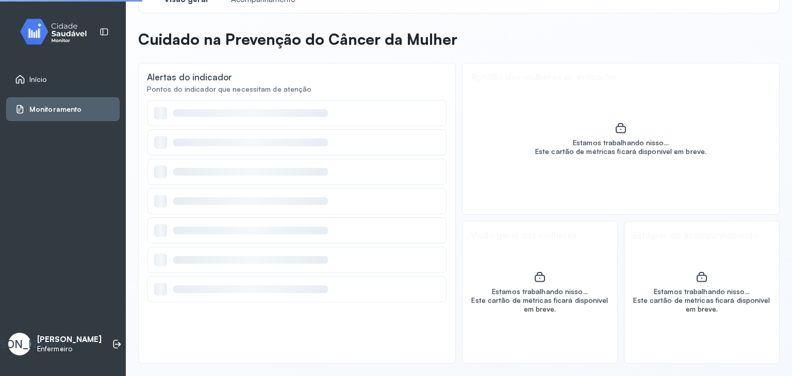
scroll to position [27, 0]
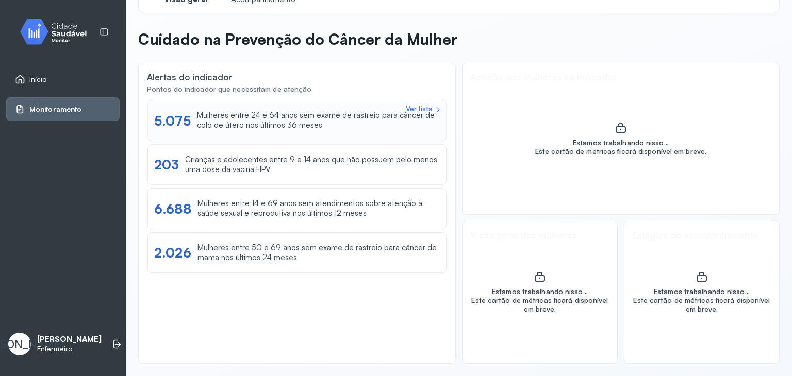
click at [288, 137] on div "Ver lista 5.075 Mulheres entre 24 e 64 anos sem exame de rastreio para câncer d…" at bounding box center [296, 120] width 299 height 41
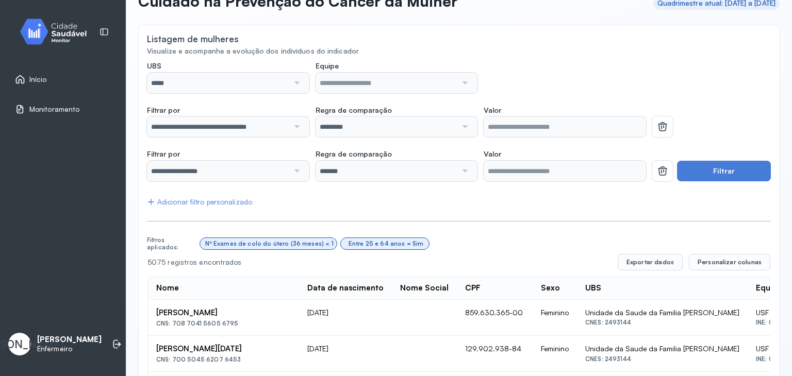
scroll to position [58, 0]
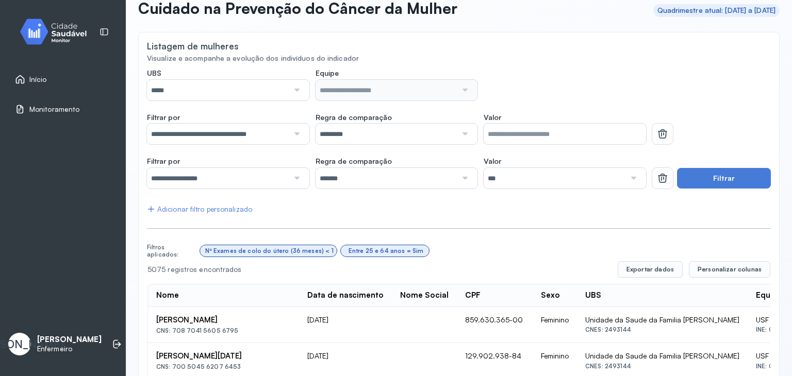
click at [297, 90] on div at bounding box center [296, 90] width 14 height 21
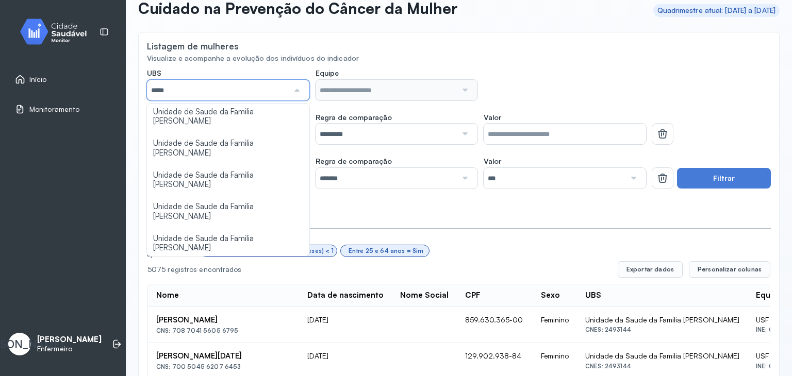
scroll to position [103, 0]
type input "*****"
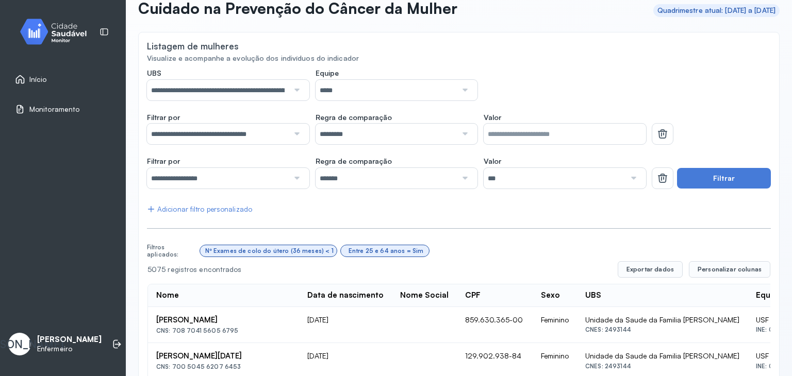
click at [710, 174] on button "Filtrar" at bounding box center [724, 178] width 94 height 21
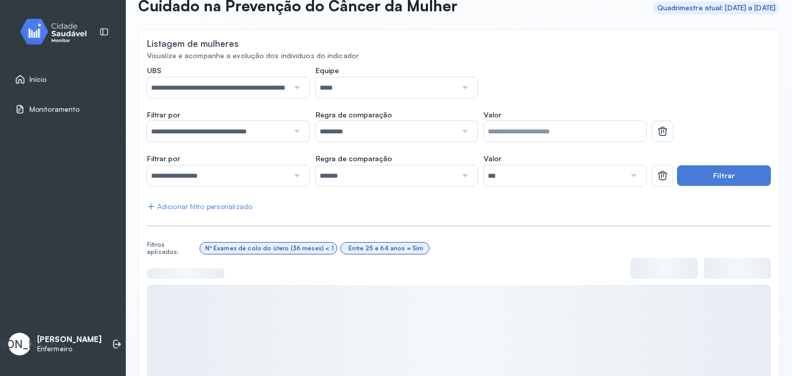
scroll to position [62, 0]
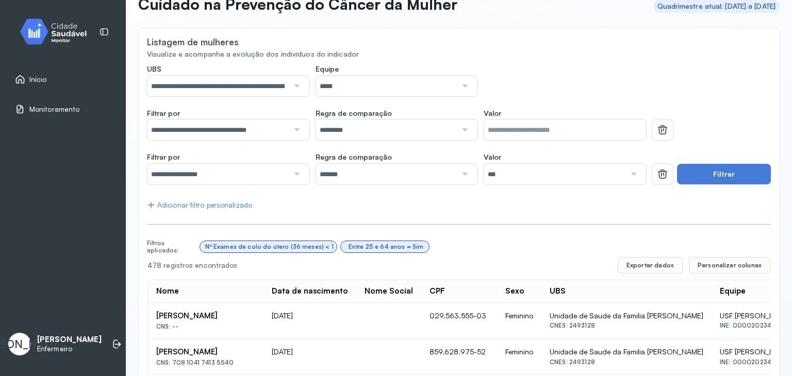
click at [459, 85] on div at bounding box center [464, 86] width 14 height 21
click at [561, 49] on div "Listagem de mulheres" at bounding box center [459, 43] width 624 height 13
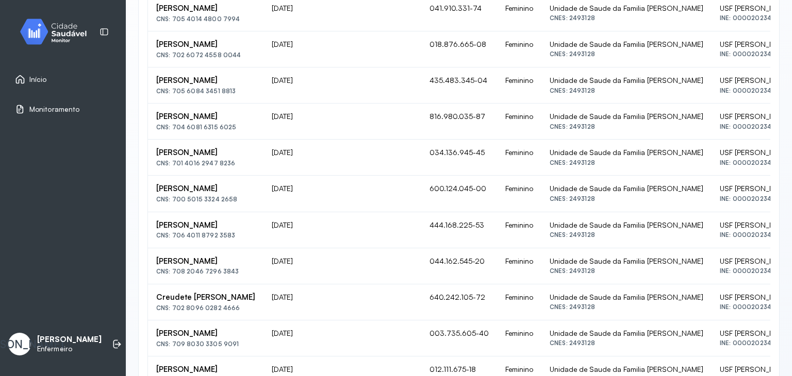
scroll to position [625, 0]
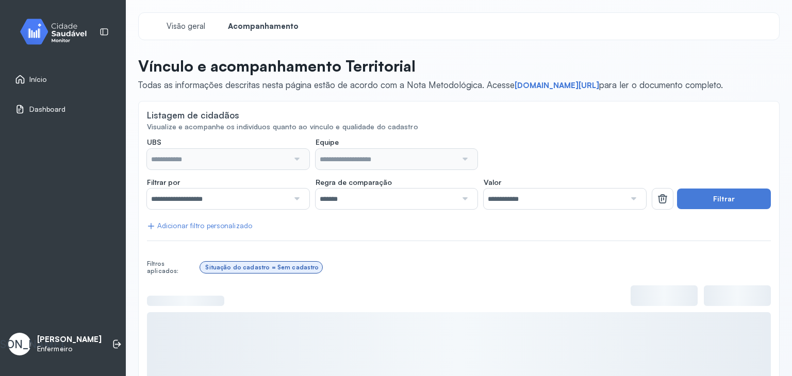
type input "**********"
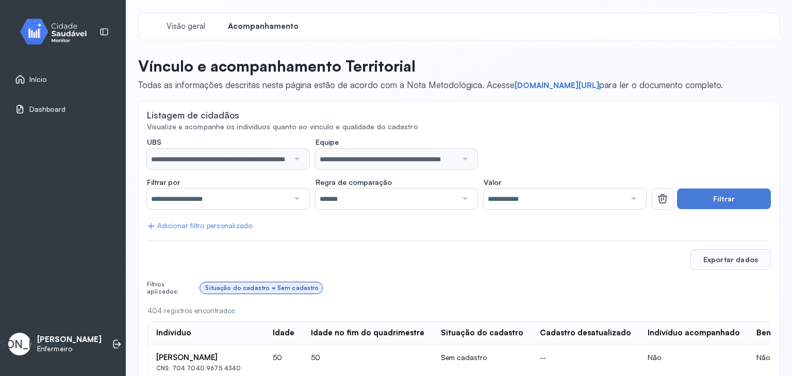
click at [41, 102] on div "Dashboard" at bounding box center [62, 109] width 113 height 24
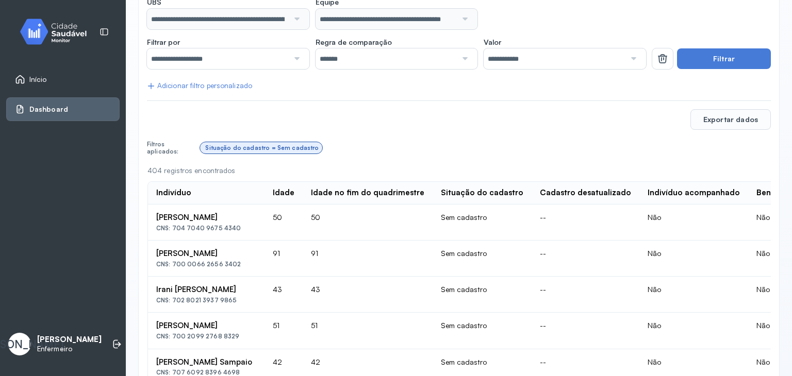
scroll to position [80, 0]
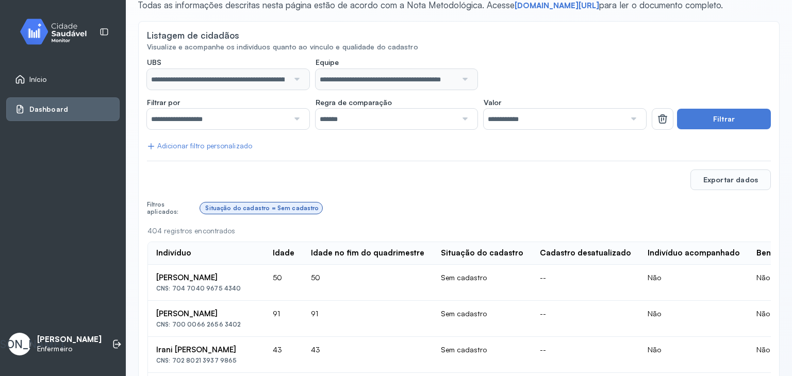
click at [629, 118] on div at bounding box center [632, 119] width 14 height 21
click at [727, 115] on button "Filtrar" at bounding box center [724, 119] width 94 height 21
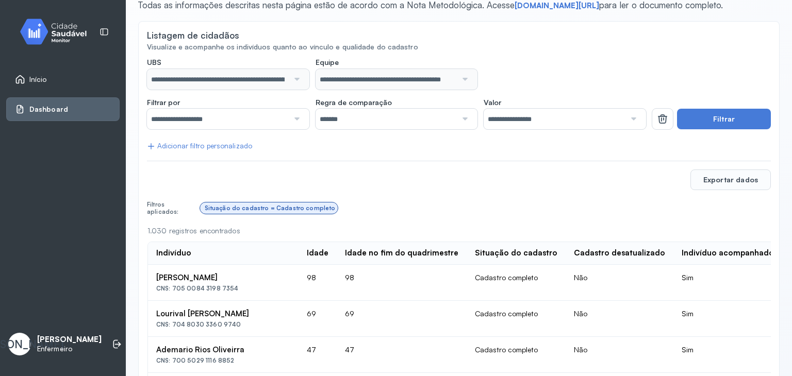
click at [57, 79] on link "Início" at bounding box center [63, 79] width 96 height 10
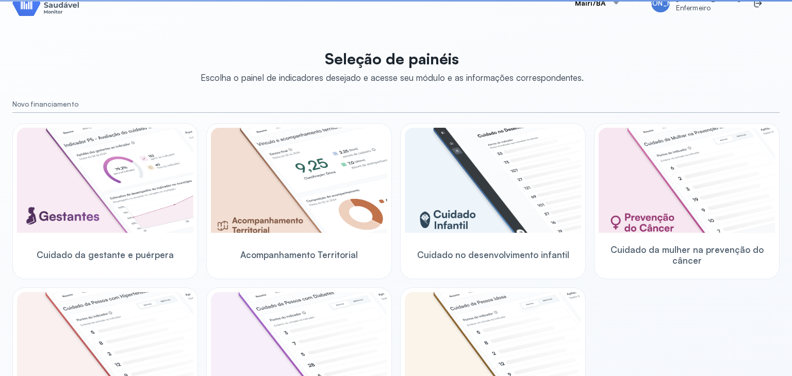
scroll to position [80, 0]
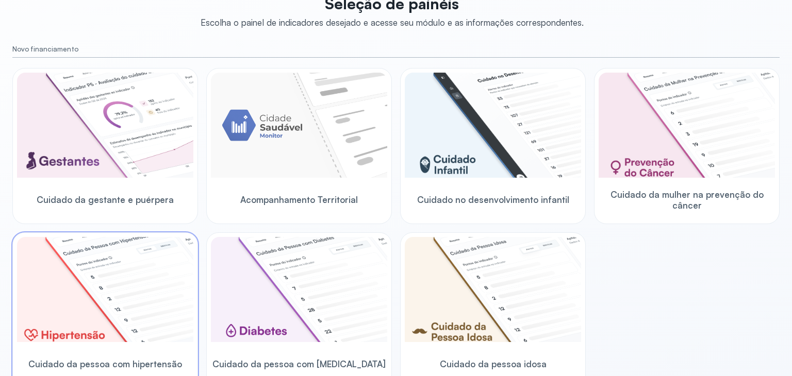
click at [115, 272] on img at bounding box center [105, 289] width 176 height 105
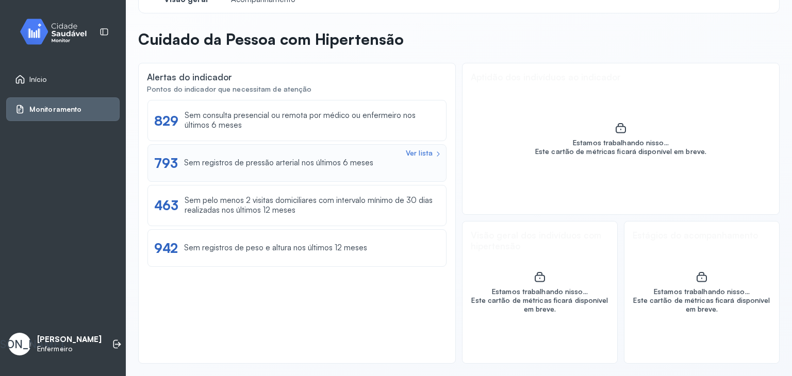
click at [257, 155] on div "Ver lista 793 Sem registros de pressão arterial nos últimos 6 meses" at bounding box center [297, 163] width 286 height 16
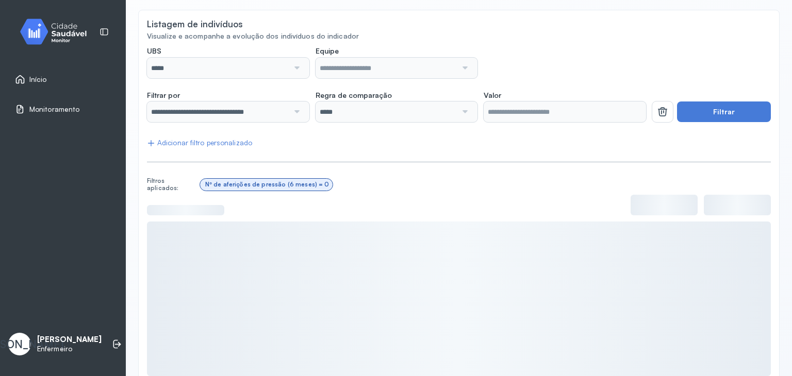
click at [296, 64] on div at bounding box center [296, 68] width 14 height 21
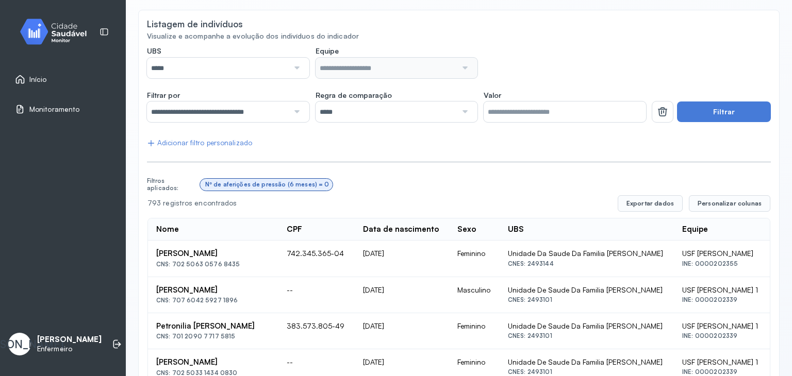
click at [296, 64] on div at bounding box center [296, 68] width 14 height 21
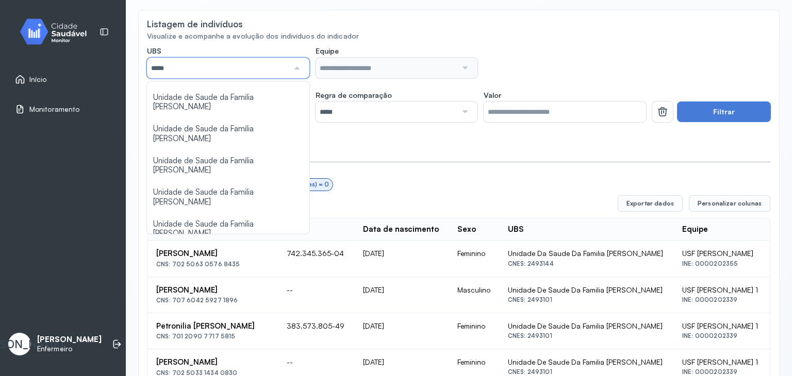
scroll to position [103, 0]
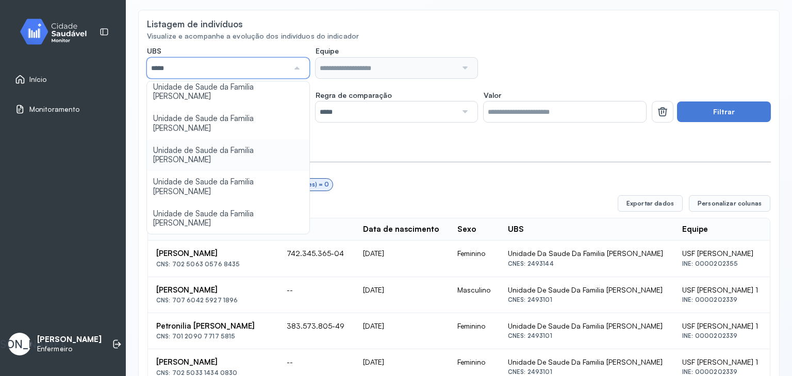
type input "*****"
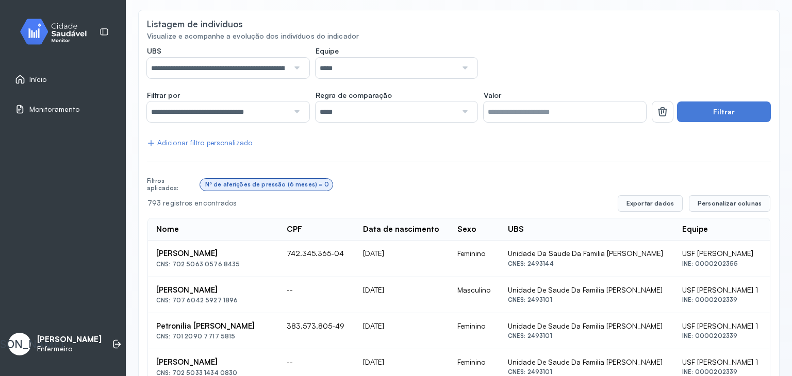
click at [705, 110] on button "Filtrar" at bounding box center [724, 112] width 94 height 21
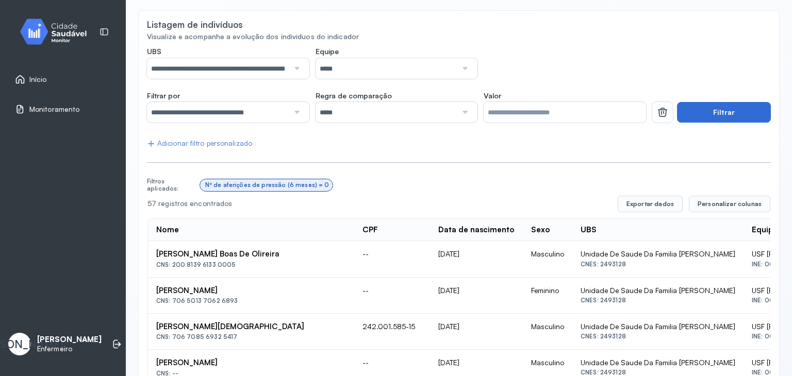
scroll to position [81, 0]
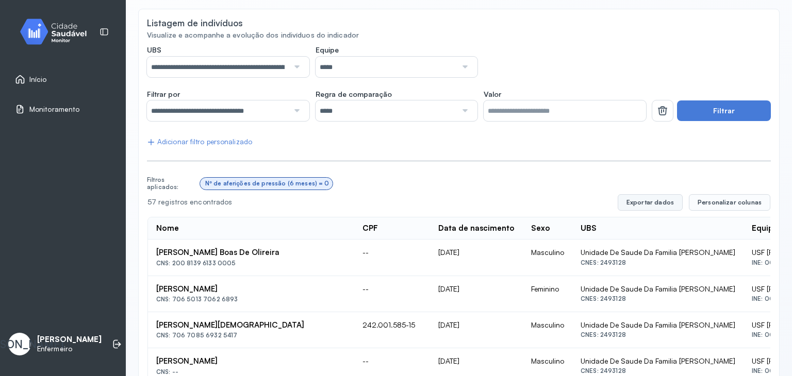
click at [665, 202] on button "Exportar dados" at bounding box center [650, 202] width 65 height 16
click at [698, 198] on span "Personalizar colunas" at bounding box center [729, 202] width 64 height 8
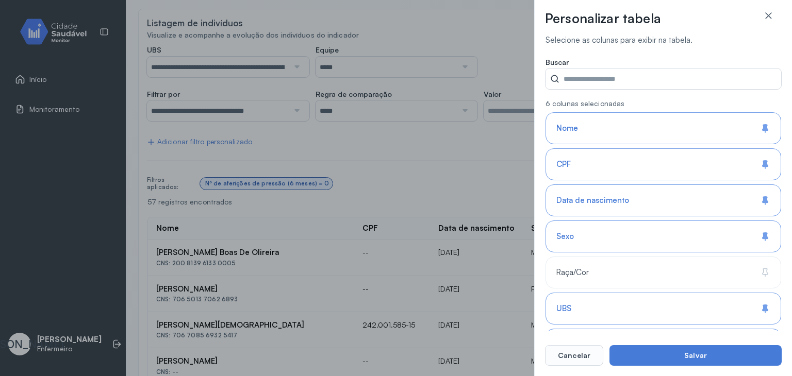
click at [475, 23] on div "Personalizar tabela Selecione as colunas para exibir na tabela. Buscar 6 coluna…" at bounding box center [396, 188] width 792 height 376
click at [771, 14] on icon at bounding box center [768, 15] width 10 height 10
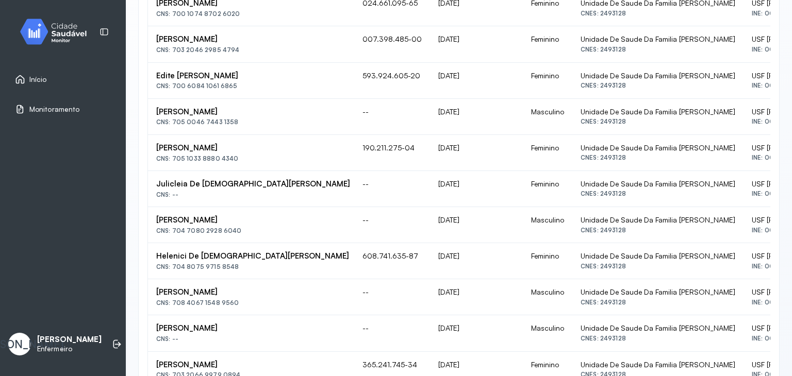
scroll to position [724, 0]
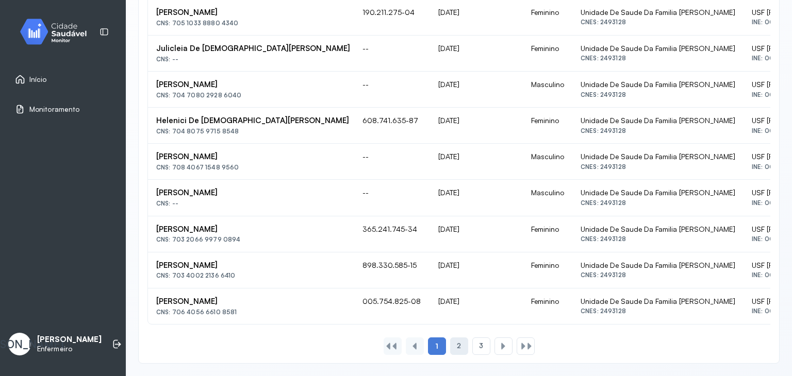
click at [457, 347] on span "2" at bounding box center [459, 346] width 4 height 9
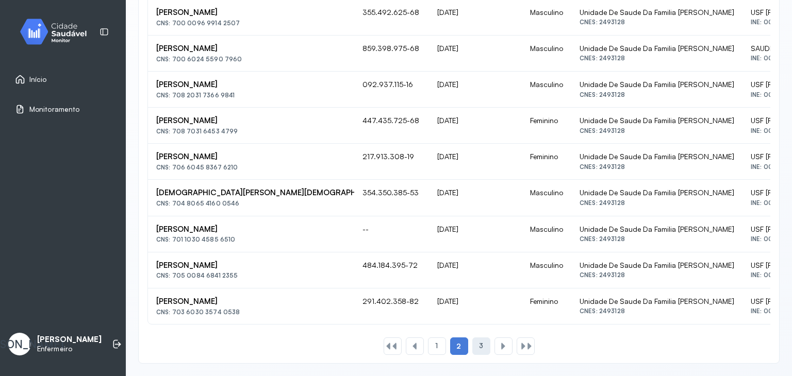
click at [479, 347] on span "3" at bounding box center [481, 346] width 4 height 9
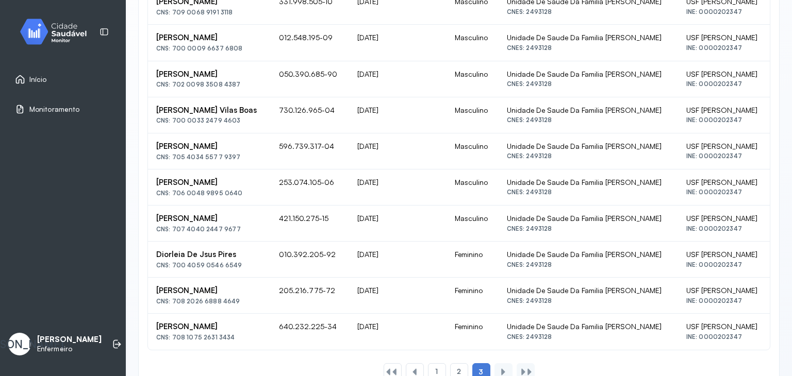
scroll to position [616, 0]
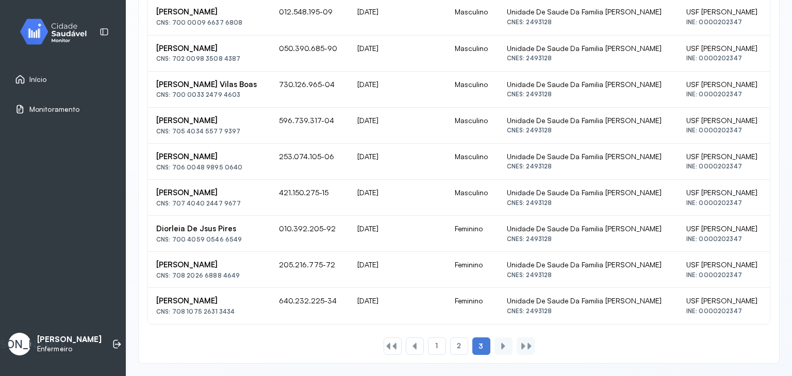
click at [496, 351] on div at bounding box center [503, 347] width 18 height 18
click at [499, 347] on div at bounding box center [503, 346] width 8 height 8
click at [527, 346] on div at bounding box center [529, 346] width 8 height 8
drag, startPoint x: 769, startPoint y: 300, endPoint x: 767, endPoint y: 186, distance: 113.9
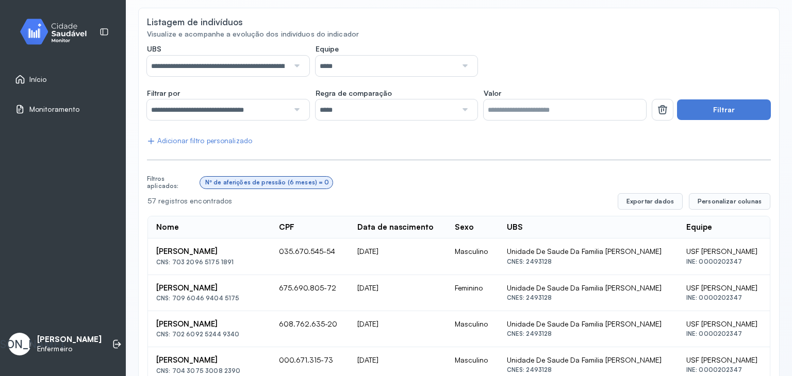
scroll to position [34, 0]
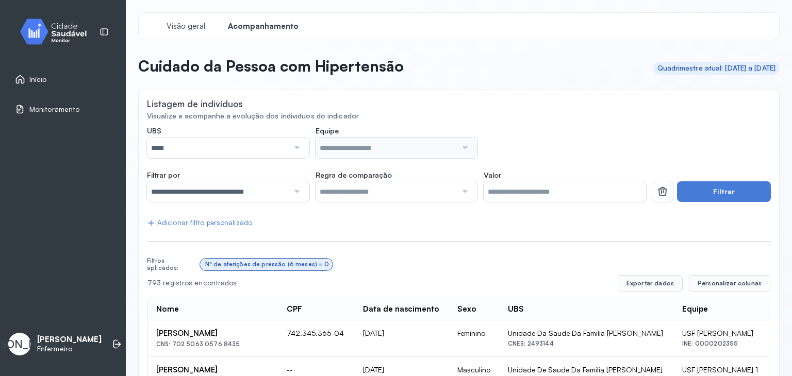
click at [239, 157] on input "*****" at bounding box center [218, 148] width 142 height 21
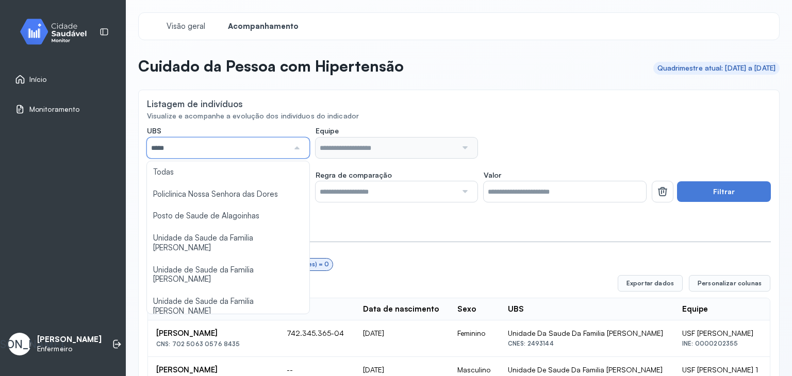
scroll to position [103, 0]
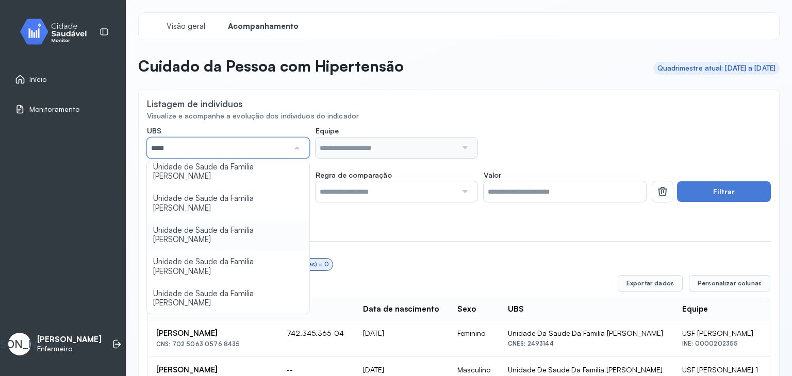
type input "*****"
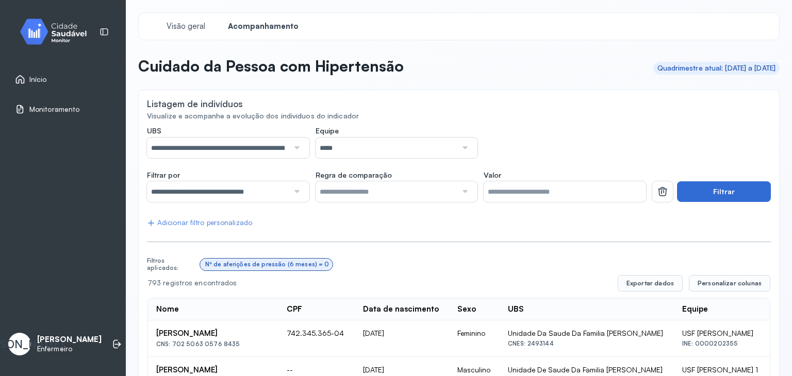
click at [710, 192] on button "Filtrar" at bounding box center [724, 191] width 94 height 21
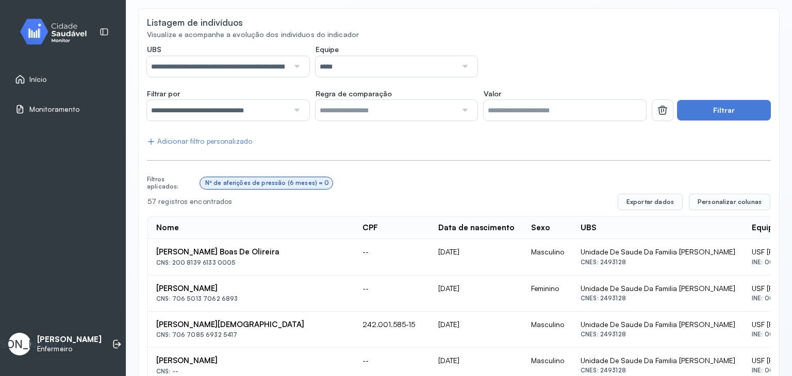
scroll to position [65, 0]
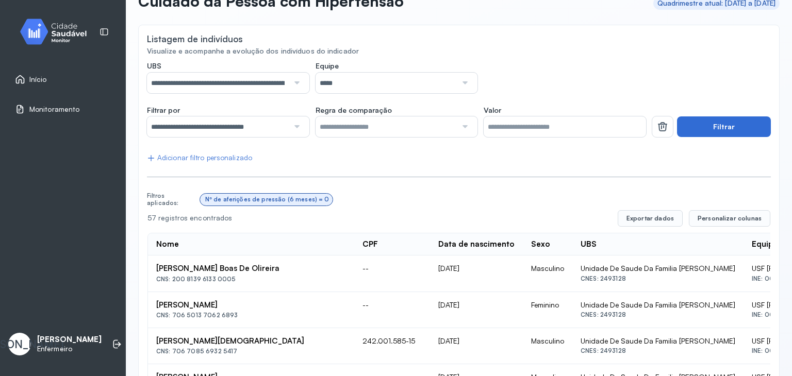
click at [733, 122] on button "Filtrar" at bounding box center [724, 126] width 94 height 21
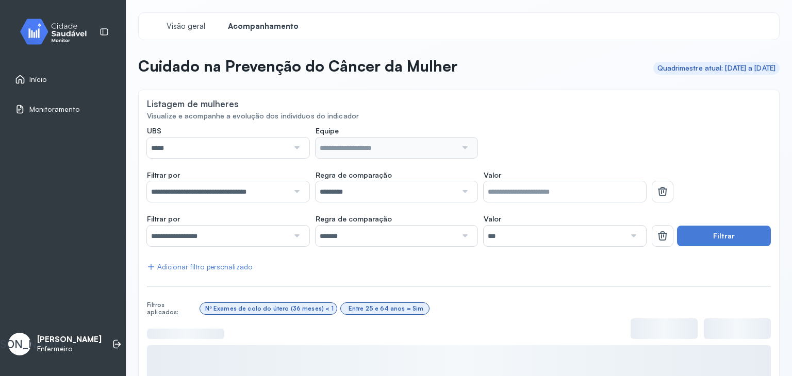
click at [293, 154] on div at bounding box center [296, 148] width 14 height 21
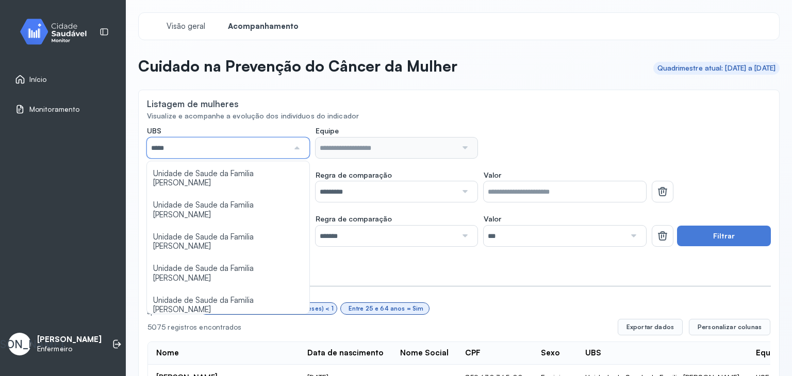
scroll to position [103, 0]
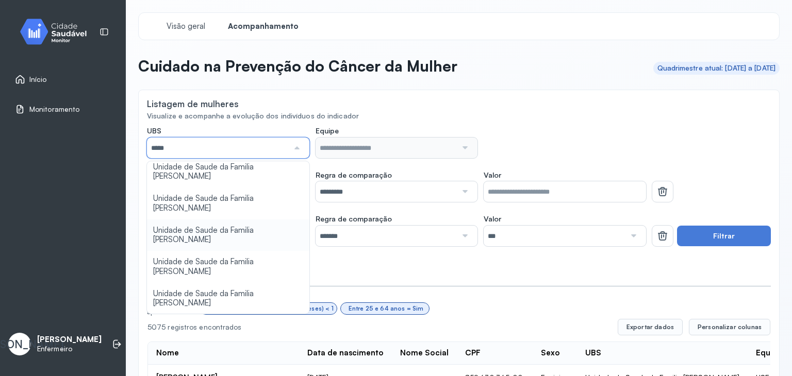
type input "*****"
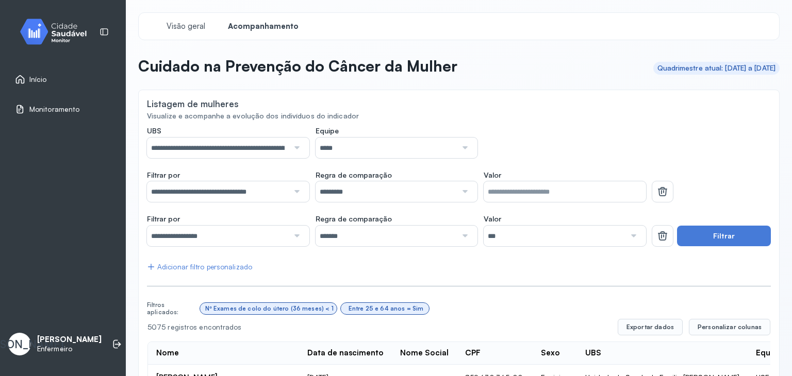
click at [718, 233] on button "Filtrar" at bounding box center [724, 236] width 94 height 21
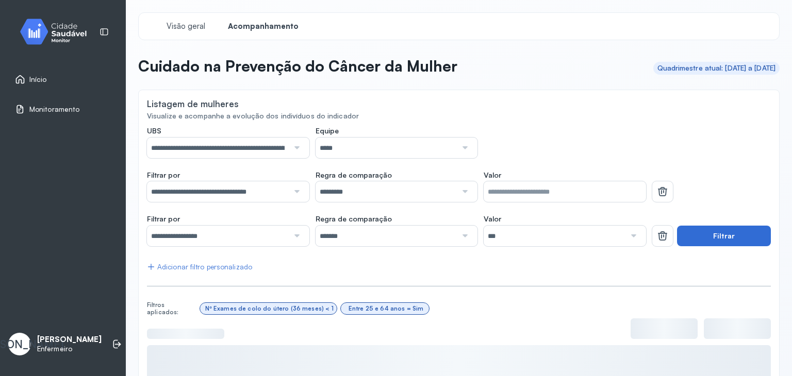
click at [718, 233] on button "Filtrar" at bounding box center [724, 236] width 94 height 21
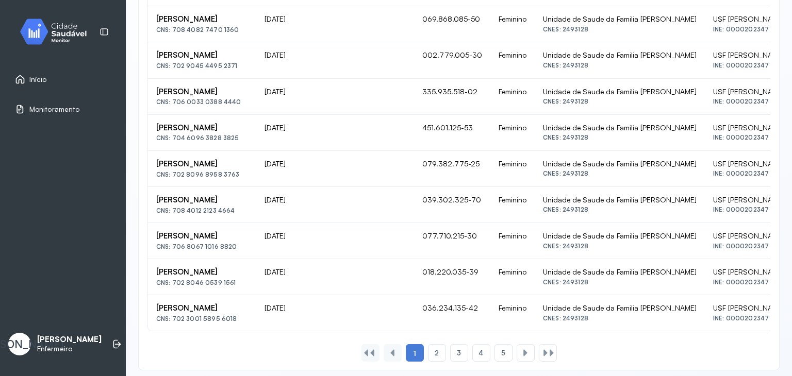
scroll to position [769, 0]
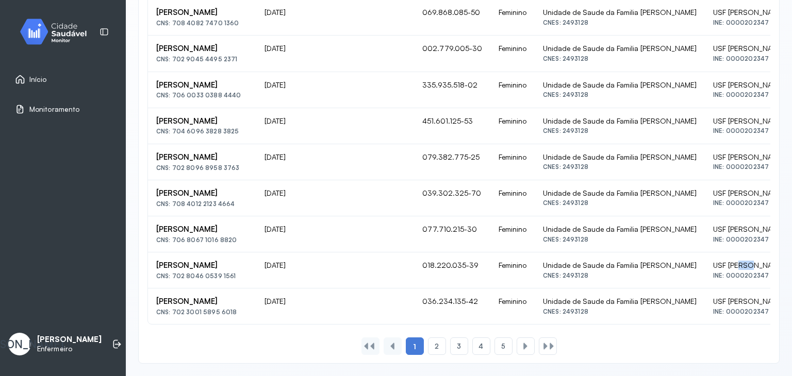
drag, startPoint x: 783, startPoint y: 259, endPoint x: 791, endPoint y: 262, distance: 8.8
click at [791, 262] on div "**********" at bounding box center [459, 188] width 666 height 376
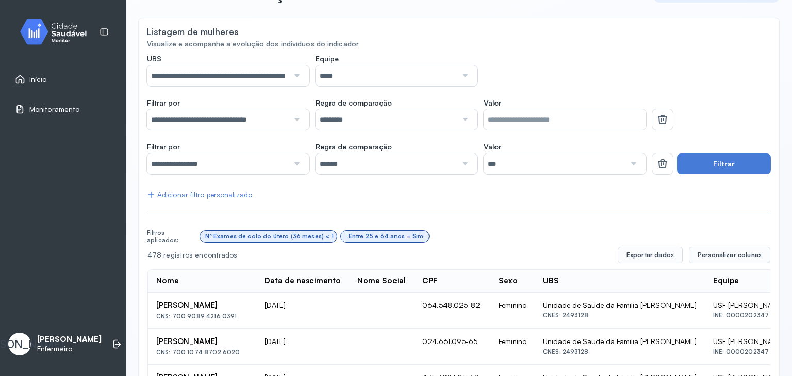
scroll to position [0, 0]
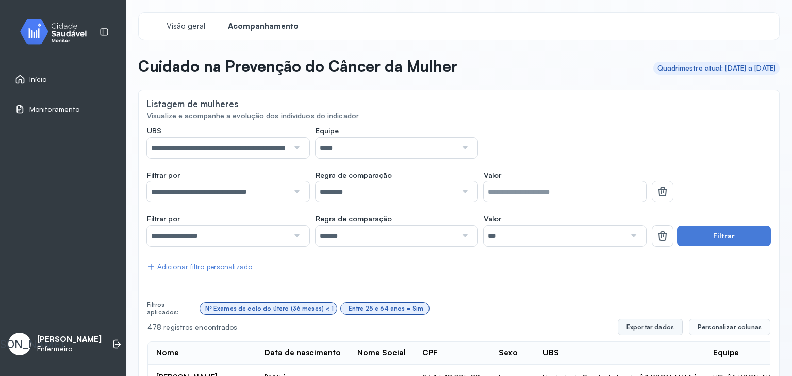
click at [647, 327] on button "Exportar dados" at bounding box center [650, 327] width 65 height 16
